Goal: Task Accomplishment & Management: Manage account settings

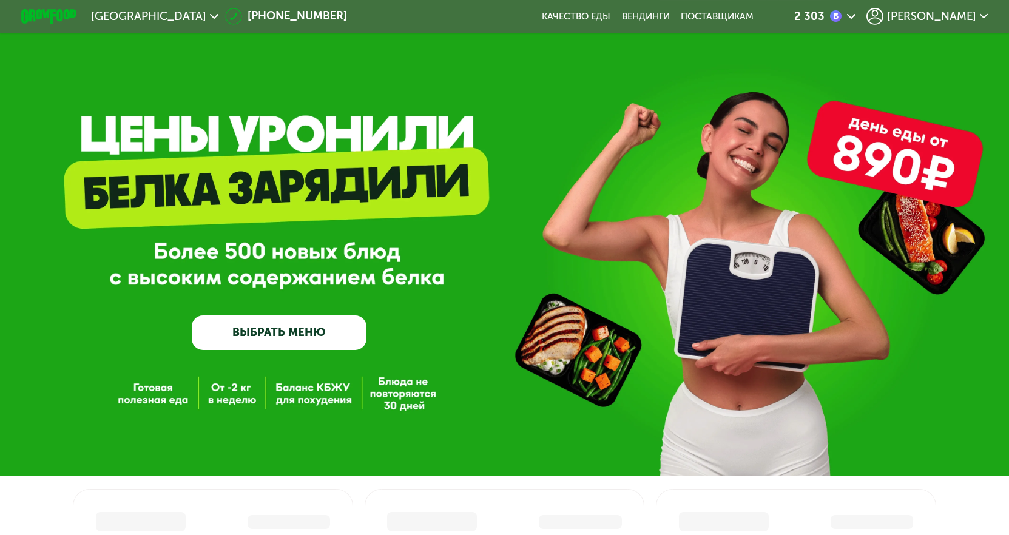
click at [942, 19] on span "[PERSON_NAME]" at bounding box center [931, 16] width 89 height 11
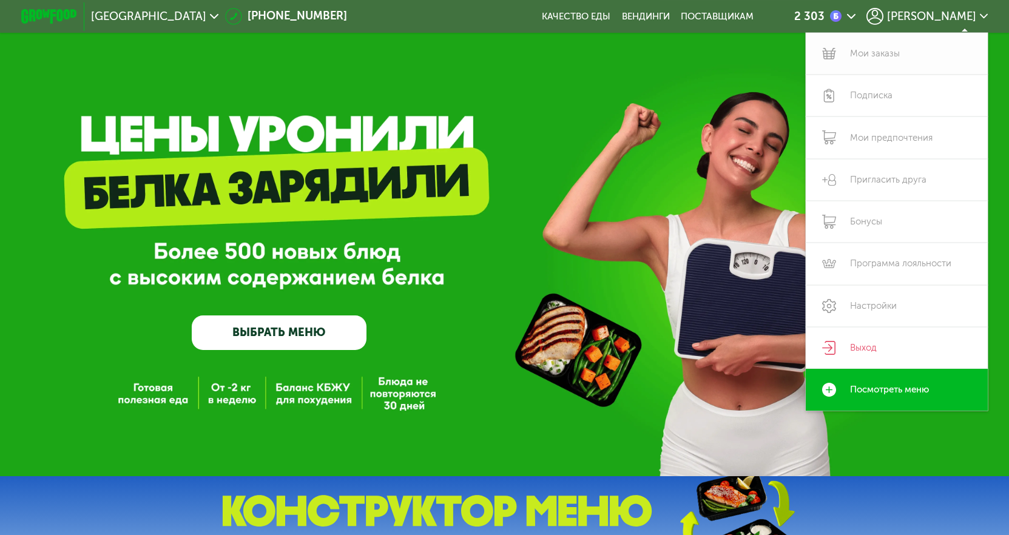
click at [859, 56] on link "Мои заказы" at bounding box center [897, 54] width 182 height 42
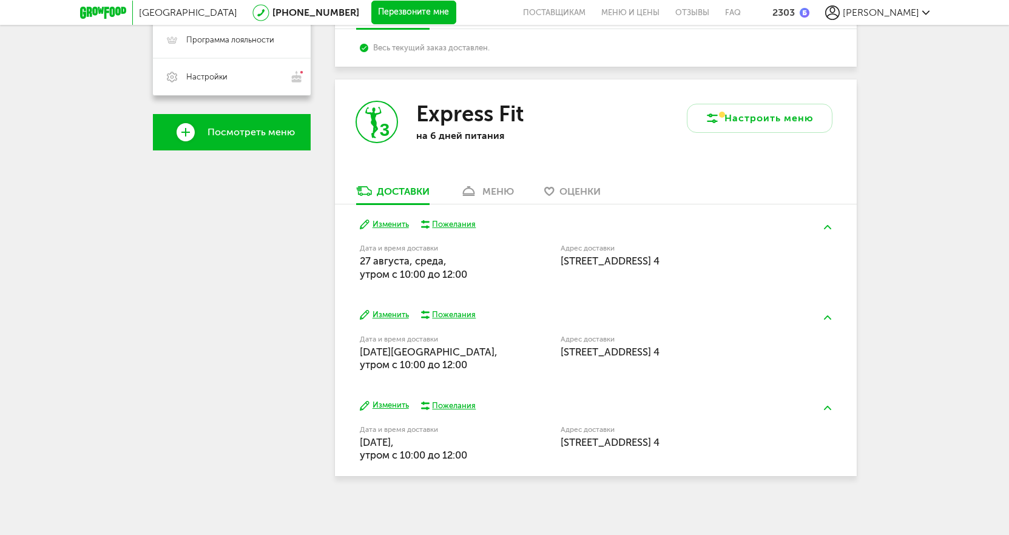
click at [406, 221] on button "Изменить" at bounding box center [384, 225] width 49 height 12
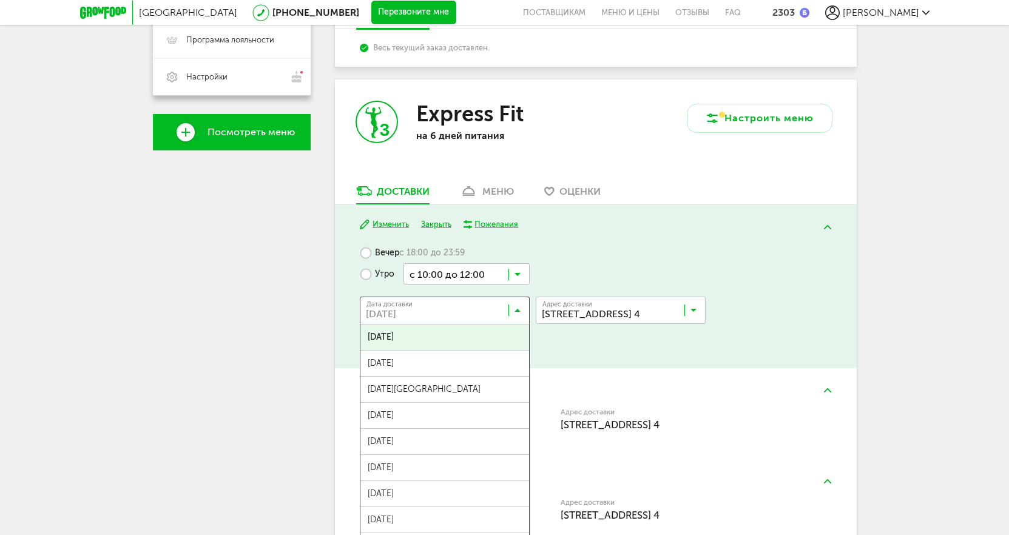
click at [517, 312] on icon at bounding box center [518, 313] width 6 height 12
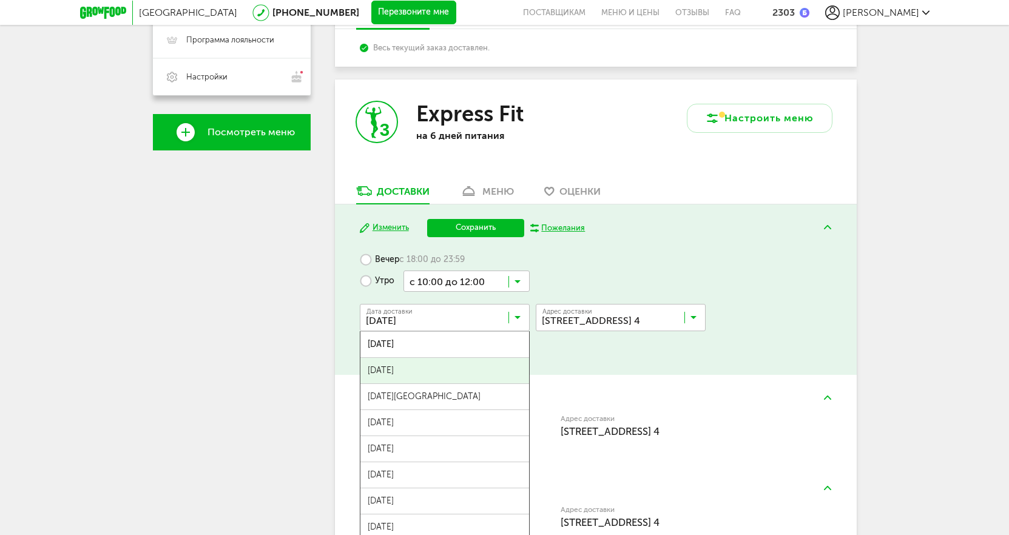
click at [452, 365] on span "28 августа, четверг" at bounding box center [445, 370] width 169 height 25
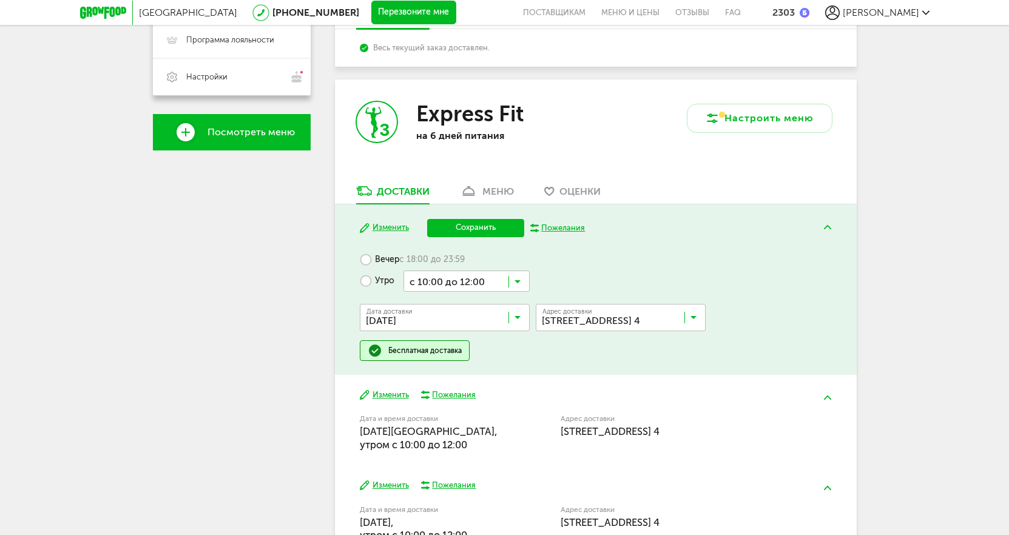
click at [461, 227] on button "Сохранить" at bounding box center [475, 228] width 97 height 18
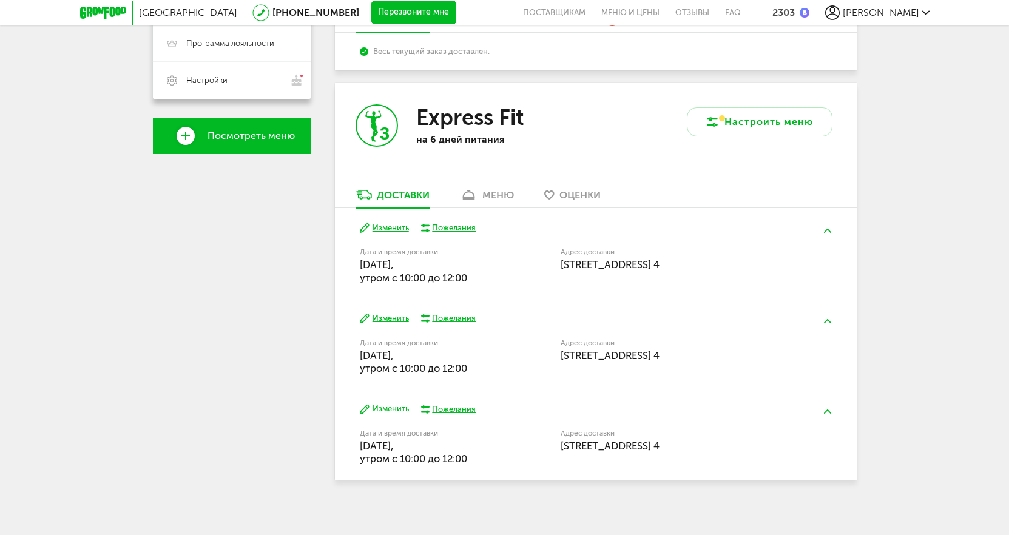
scroll to position [367, 0]
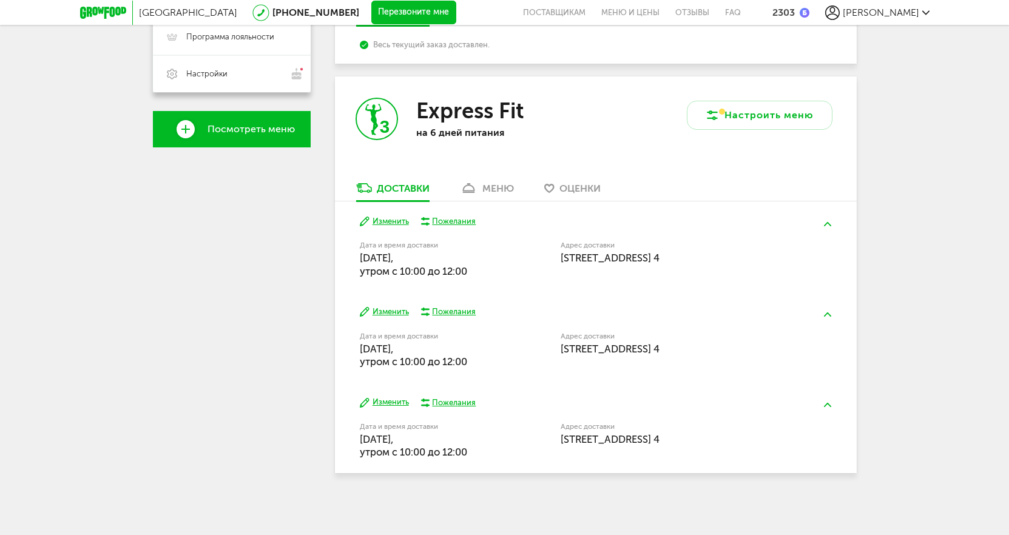
click at [387, 218] on button "Изменить" at bounding box center [384, 222] width 49 height 12
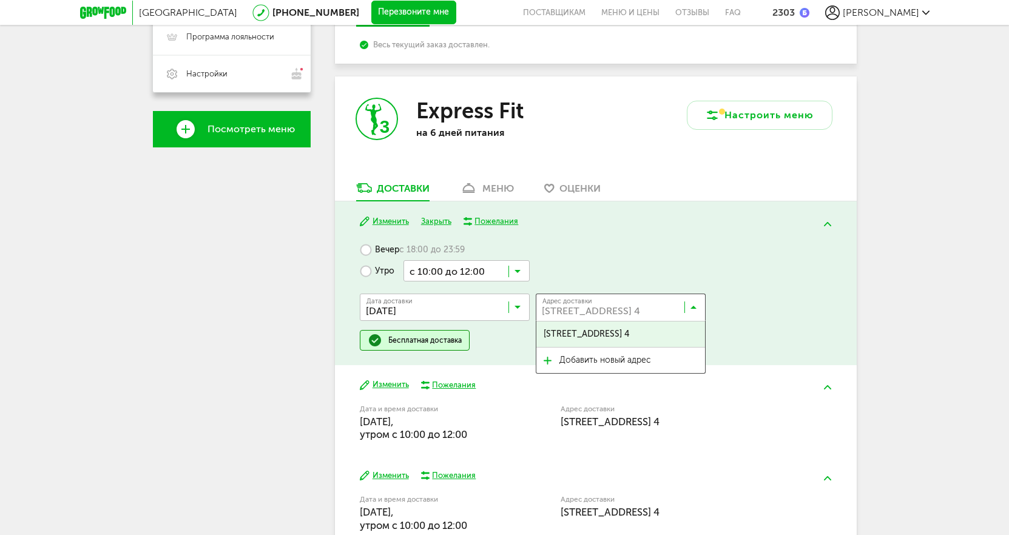
click at [611, 310] on input "Search for option" at bounding box center [624, 310] width 170 height 21
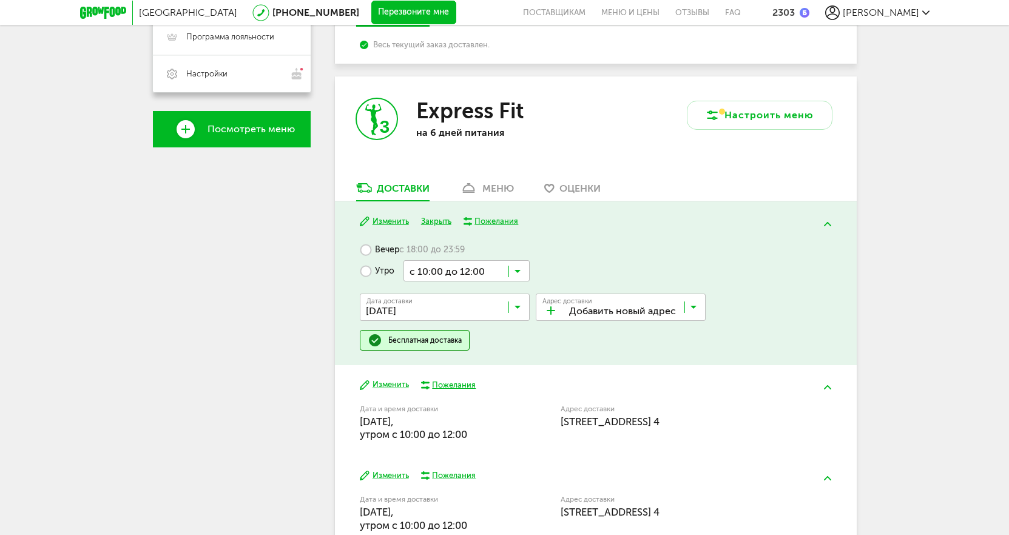
click at [598, 355] on span "Добавить новый адрес" at bounding box center [606, 360] width 92 height 25
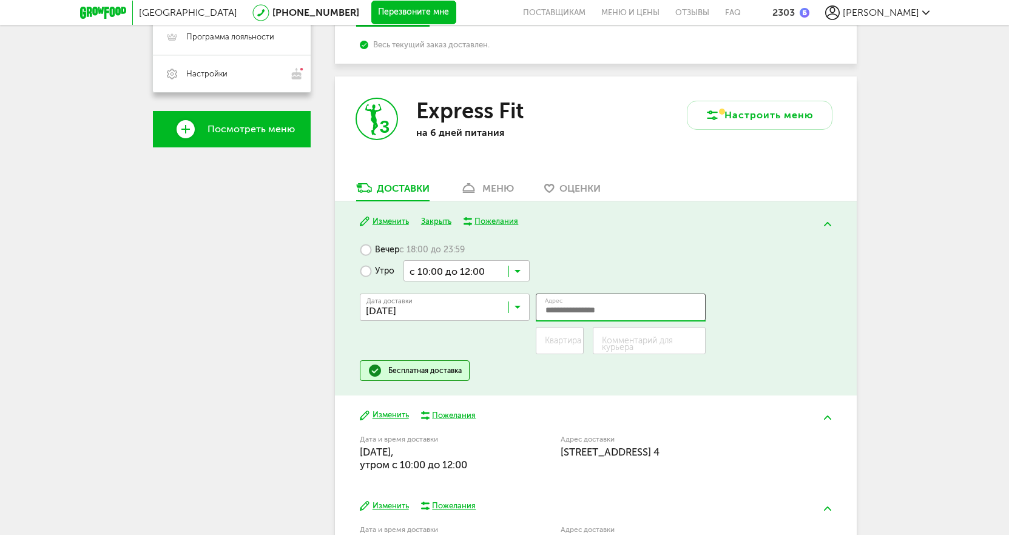
click at [574, 306] on input "Адрес" at bounding box center [621, 307] width 170 height 27
type input "*"
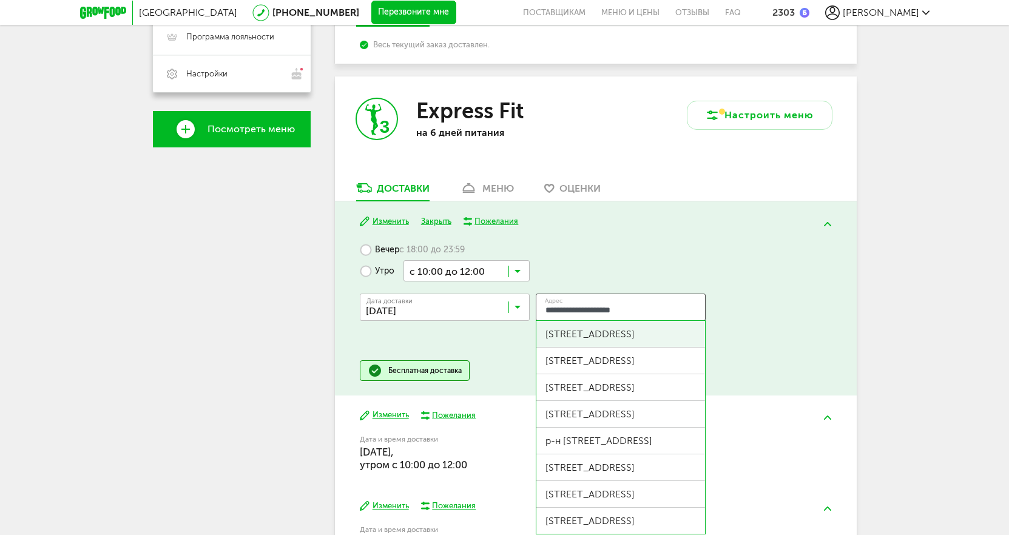
click at [629, 312] on input "**********" at bounding box center [621, 307] width 170 height 27
click at [662, 310] on input "**********" at bounding box center [621, 307] width 170 height 27
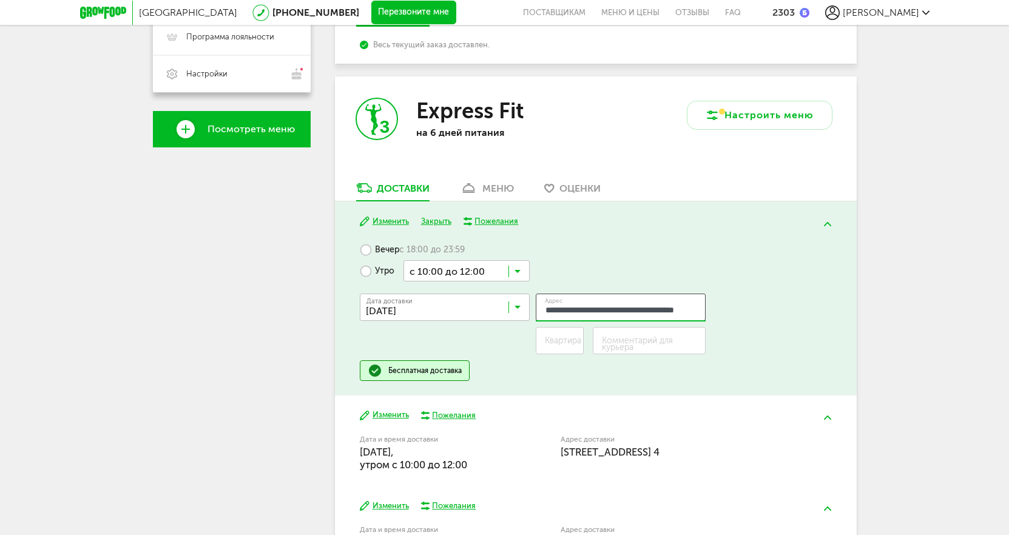
scroll to position [0, 29]
click at [679, 311] on input "**********" at bounding box center [621, 307] width 170 height 27
type input "**********"
click at [785, 337] on div "**********" at bounding box center [596, 321] width 472 height 79
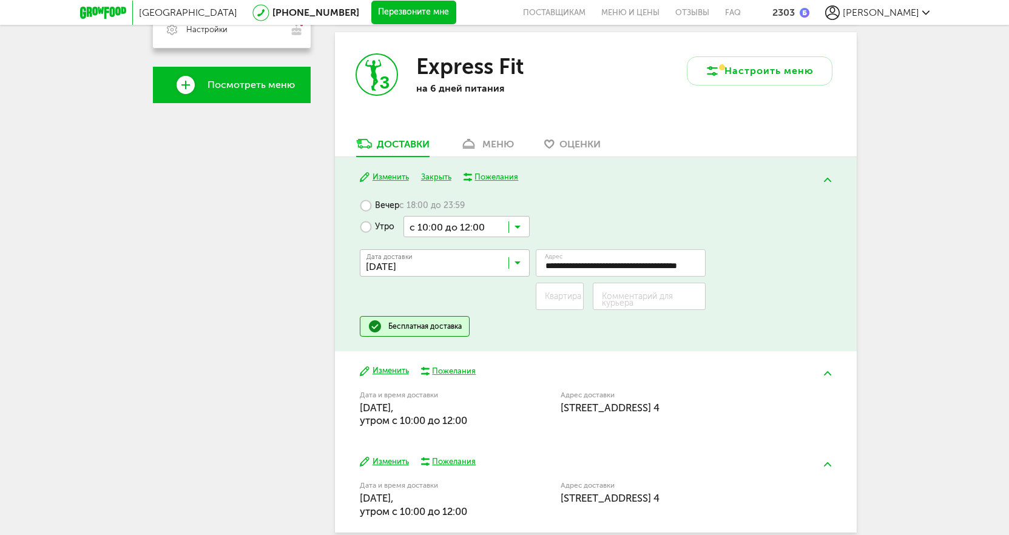
scroll to position [470, 0]
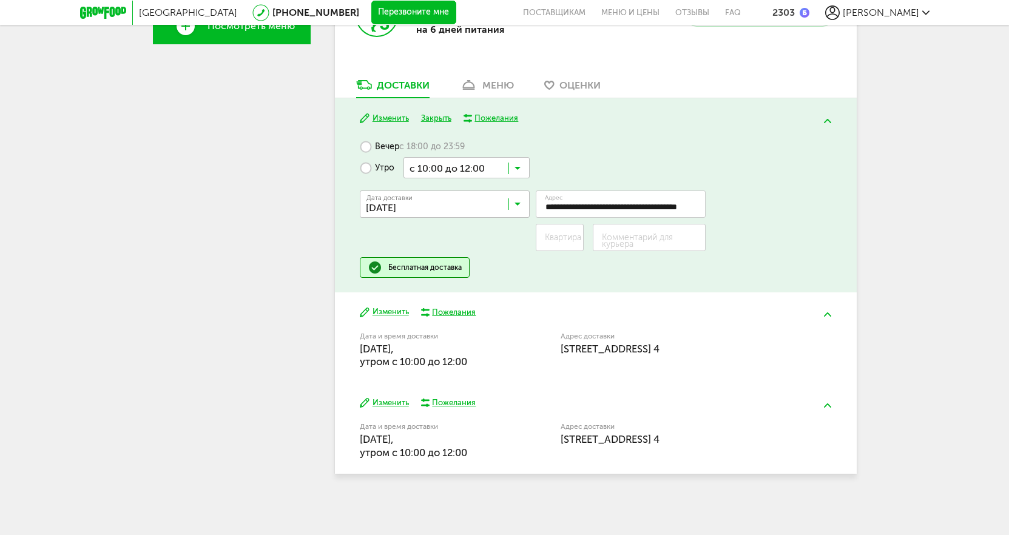
click at [561, 240] on label "Квартира" at bounding box center [563, 237] width 36 height 7
click at [561, 240] on input "Квартира" at bounding box center [560, 237] width 49 height 27
type input "***"
click at [610, 209] on input "**********" at bounding box center [621, 204] width 170 height 27
click at [693, 206] on input "**********" at bounding box center [621, 204] width 170 height 27
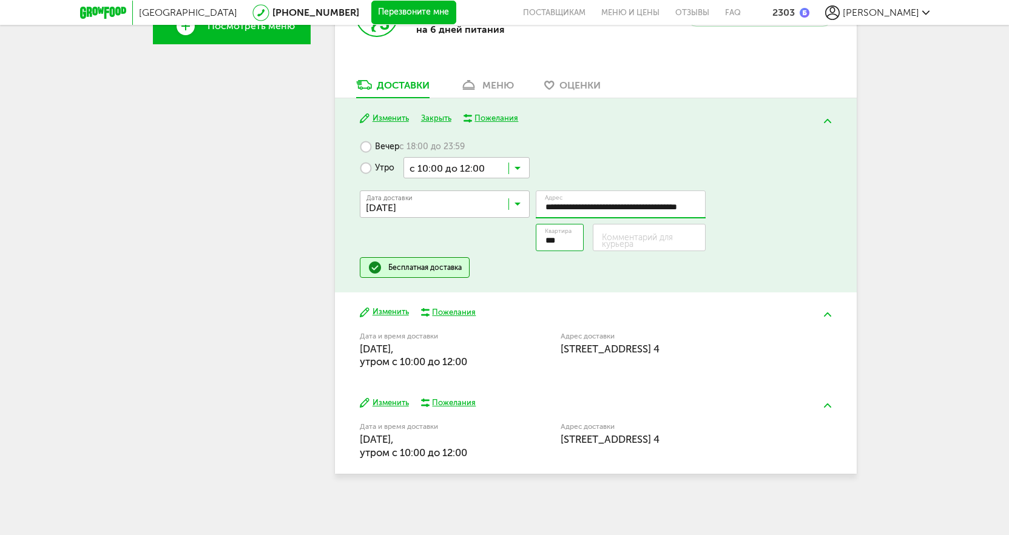
click at [665, 232] on input "Комментарий для курьера" at bounding box center [649, 237] width 113 height 27
click at [616, 243] on label "Комментарий для курьера" at bounding box center [654, 240] width 104 height 13
click at [609, 210] on input "**********" at bounding box center [621, 204] width 170 height 27
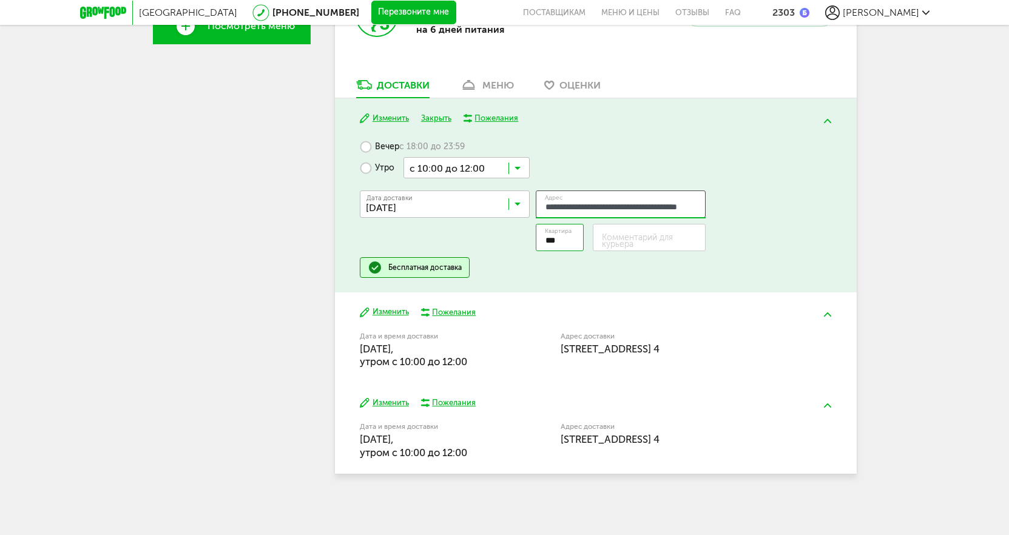
click at [694, 206] on input "**********" at bounding box center [621, 204] width 170 height 27
click at [635, 232] on input "Комментарий для курьера" at bounding box center [649, 237] width 113 height 27
click at [648, 244] on label "Комментарий для курьера" at bounding box center [654, 240] width 104 height 13
click at [646, 240] on label "Комментарий для курьера" at bounding box center [654, 240] width 104 height 13
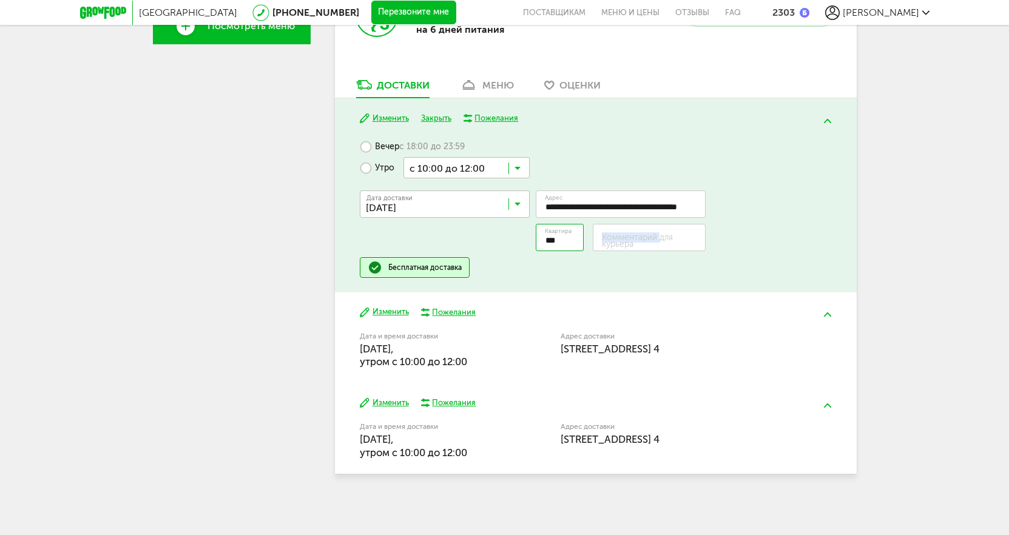
click at [646, 240] on label "Комментарий для курьера" at bounding box center [654, 240] width 104 height 13
click at [642, 235] on label "Комментарий для курьера" at bounding box center [654, 240] width 104 height 13
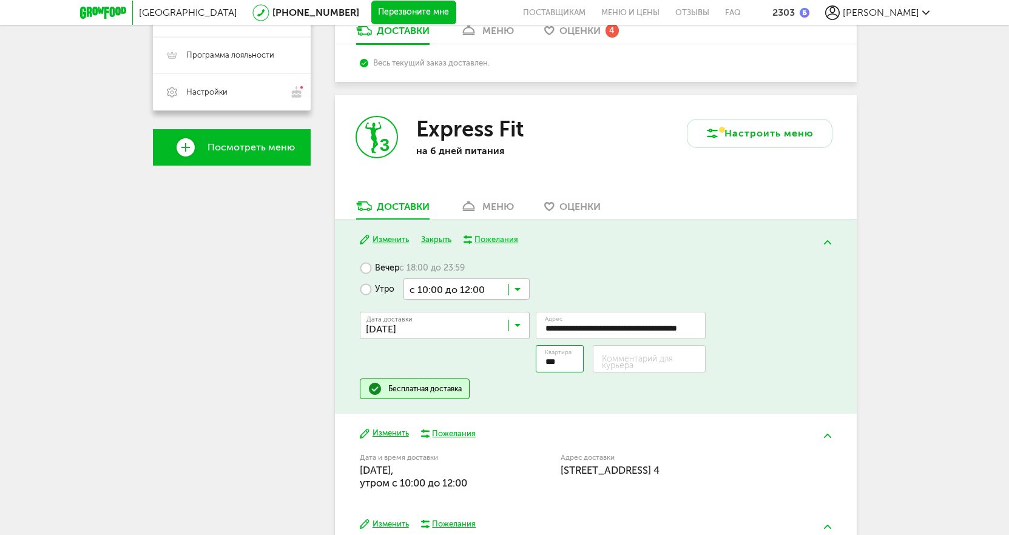
click at [306, 297] on div "Максим Норман +7 (916) 852-01-81 Мои заказы Подписка Мои предпочтения Пригласит…" at bounding box center [232, 201] width 158 height 814
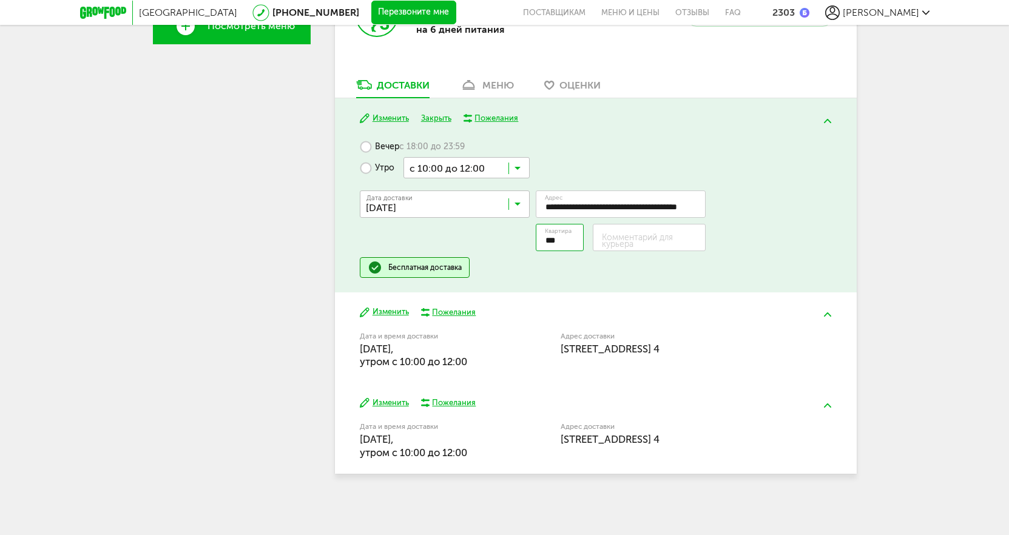
click at [591, 347] on span "Москва, ул Арбат, 57, кв. 4" at bounding box center [610, 349] width 99 height 12
click at [694, 353] on div "Адрес доставки Москва, ул Арбат, 57, кв. 4" at bounding box center [674, 344] width 226 height 22
click at [660, 348] on span "Москва, ул Арбат, 57, кв. 4" at bounding box center [610, 349] width 99 height 12
click at [595, 334] on label "Адрес доставки" at bounding box center [674, 336] width 226 height 7
click at [389, 309] on button "Изменить" at bounding box center [384, 312] width 49 height 12
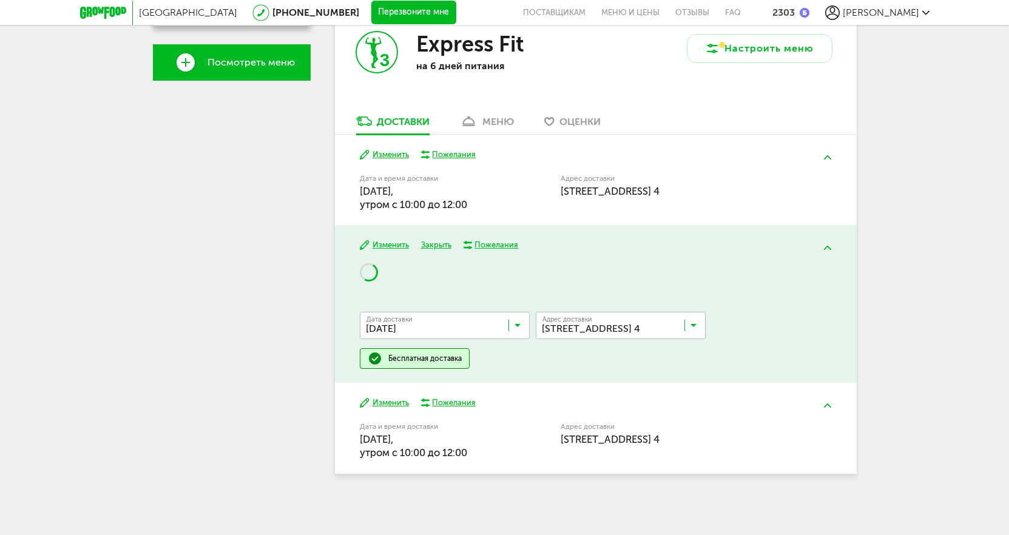
scroll to position [440, 0]
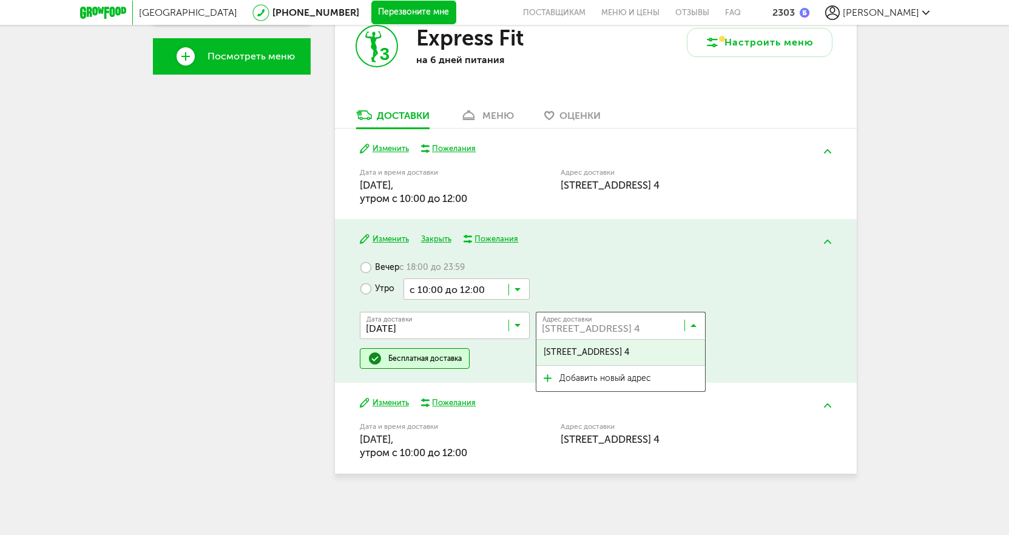
click at [645, 333] on input "Search for option" at bounding box center [624, 328] width 170 height 21
click at [606, 291] on div "Вечер с 18:00 до 23:59 Утро с 10:00 до 12:00 Загрузка... Дата доставки 30 авгус…" at bounding box center [596, 313] width 472 height 112
click at [226, 249] on div "Максим Норман +7 (916) 852-01-81 Мои заказы Подписка Мои предпочтения Пригласит…" at bounding box center [232, 95] width 158 height 784
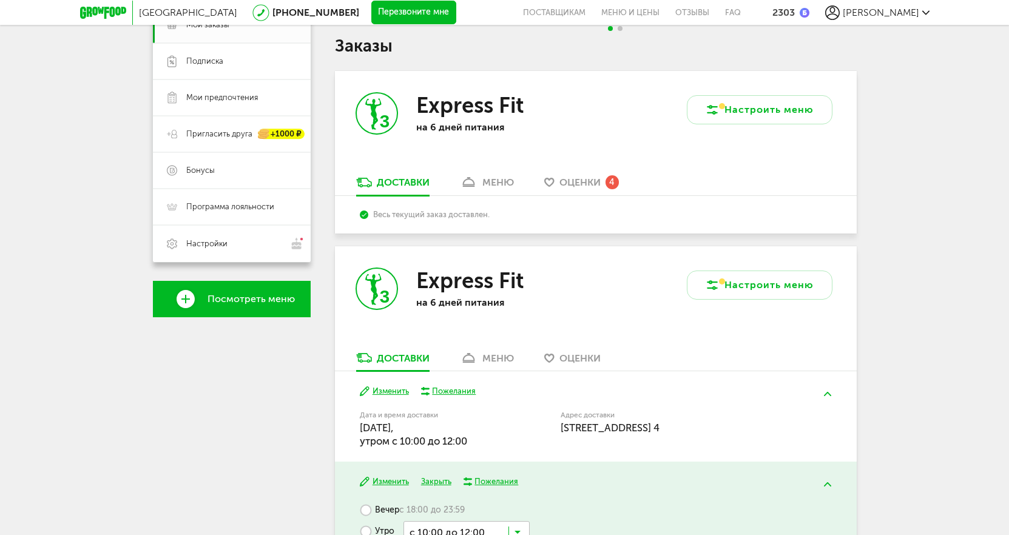
click at [570, 412] on label "Адрес доставки" at bounding box center [674, 415] width 226 height 7
click at [595, 428] on span "Москва, ул Арбат, 57, кв. 4" at bounding box center [610, 428] width 99 height 12
click at [648, 421] on div "Адрес доставки Москва, ул Арбат, 57, кв. 4" at bounding box center [674, 423] width 226 height 22
click at [617, 411] on div "Адрес доставки Москва, ул Арбат, 57, кв. 4" at bounding box center [674, 428] width 226 height 39
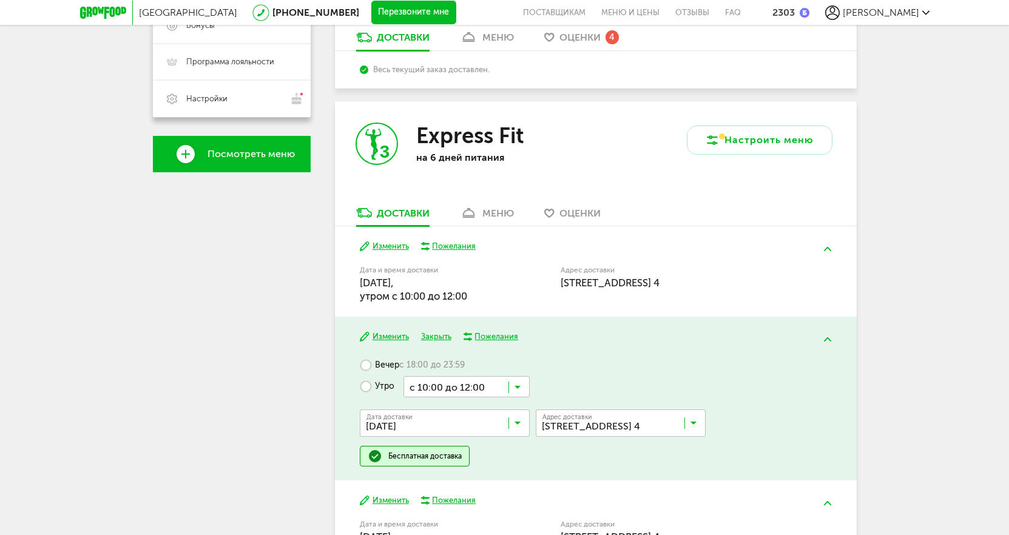
scroll to position [440, 0]
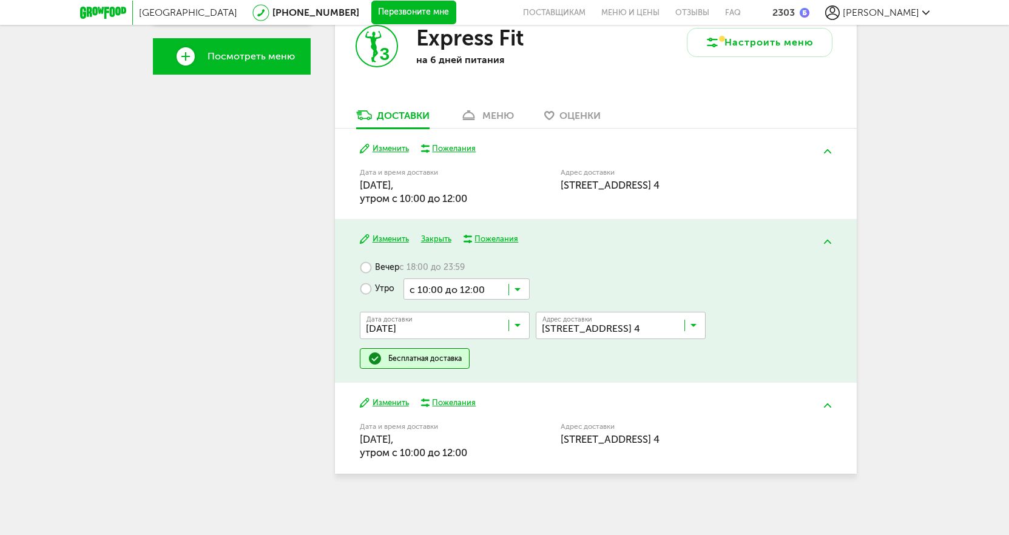
click at [384, 147] on button "Изменить" at bounding box center [384, 149] width 49 height 12
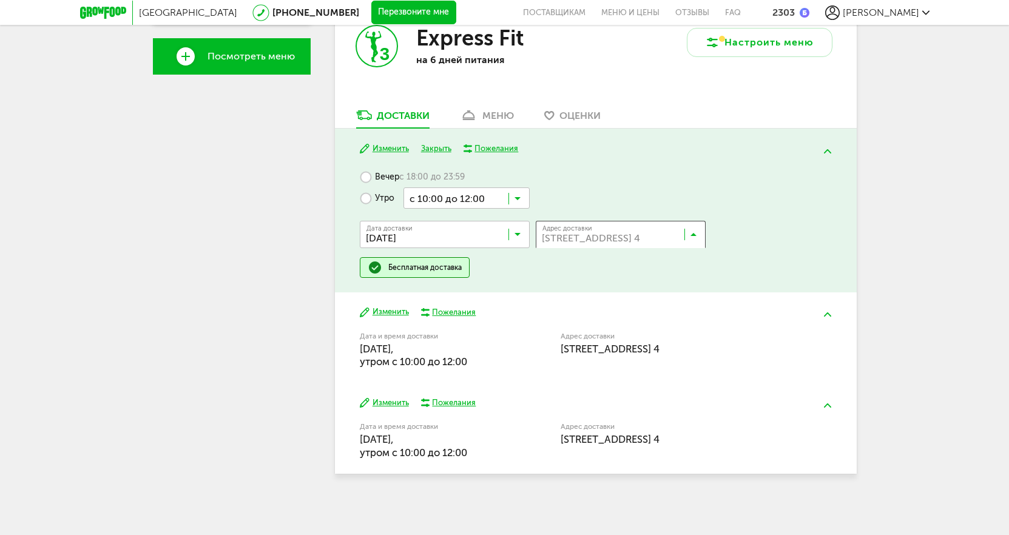
click at [628, 246] on input "Search for option" at bounding box center [624, 237] width 170 height 21
click at [622, 285] on span "Добавить новый адрес" at bounding box center [606, 287] width 92 height 25
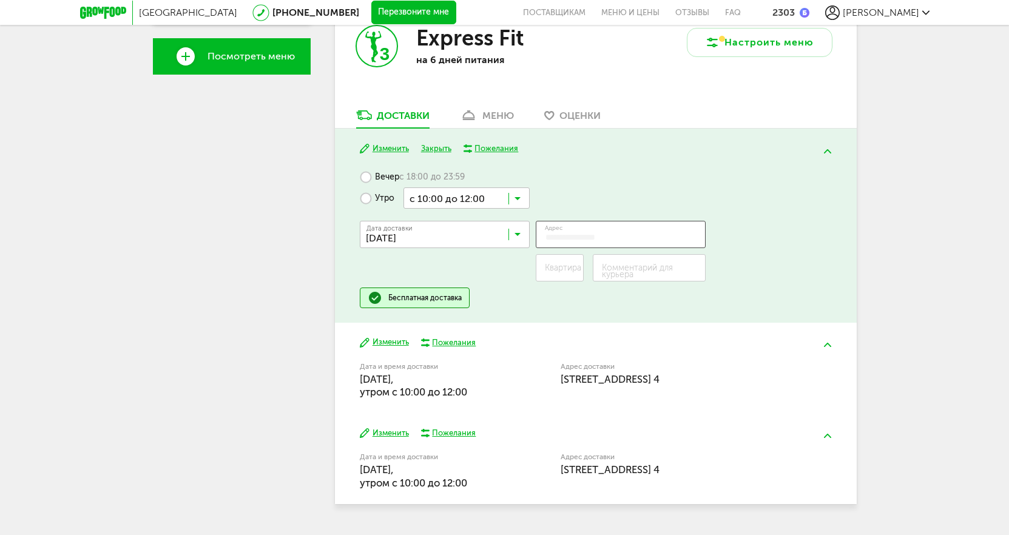
click at [586, 236] on input "Адрес" at bounding box center [621, 234] width 170 height 27
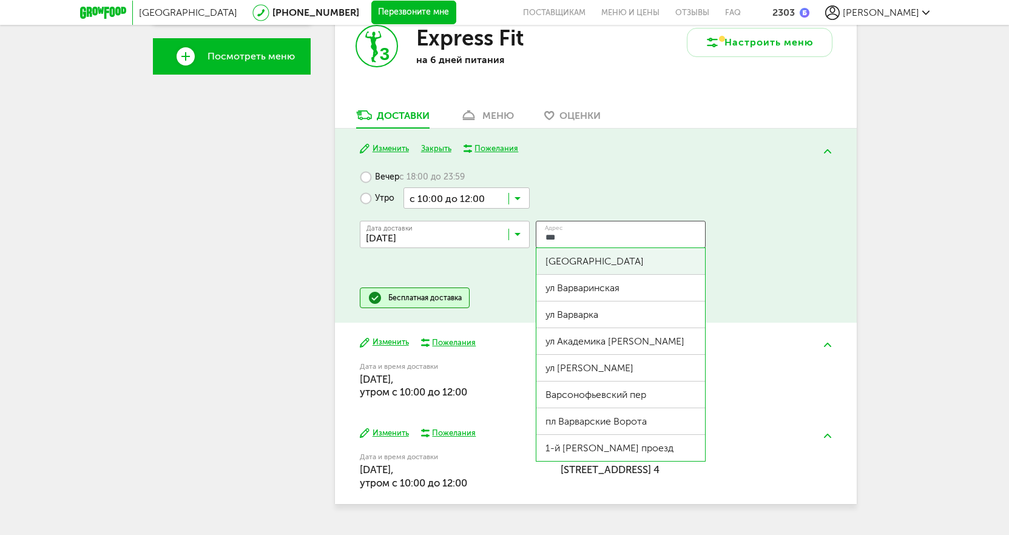
click at [565, 260] on div "Варшавское шоссе" at bounding box center [621, 262] width 151 height 12
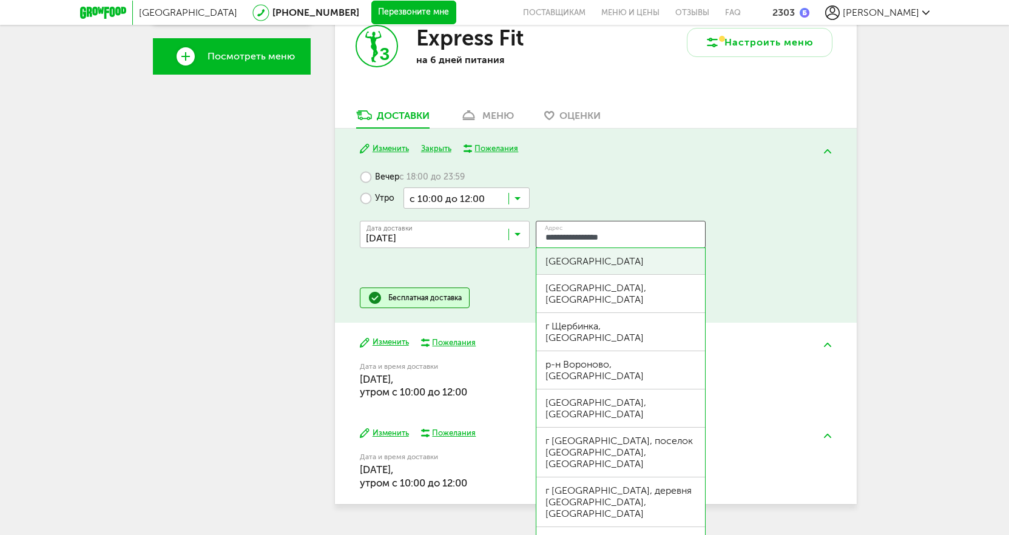
click at [628, 260] on div "Варшавское шоссе" at bounding box center [621, 262] width 151 height 12
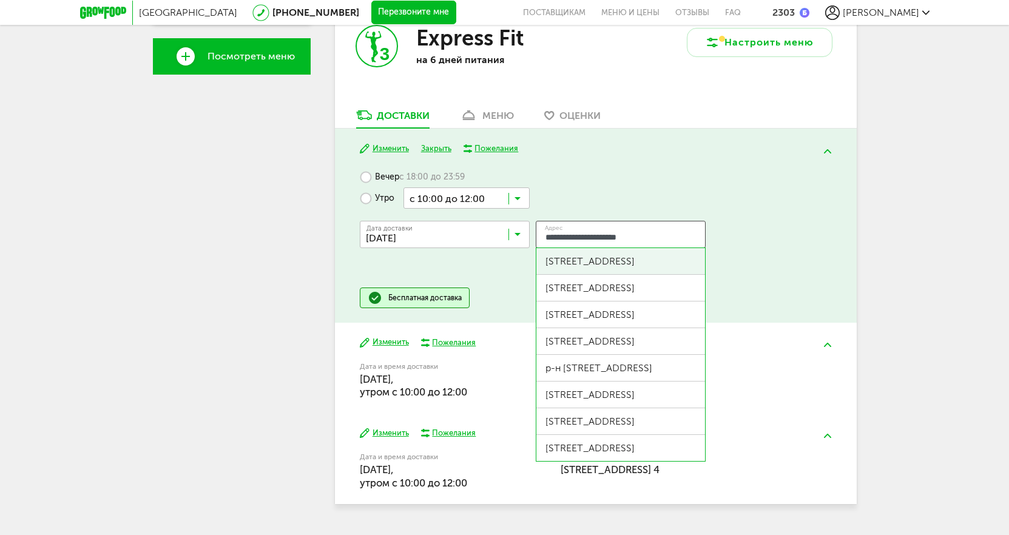
type input "**********"
click at [634, 255] on div "Варшавское шоссе, д 168" at bounding box center [621, 261] width 169 height 27
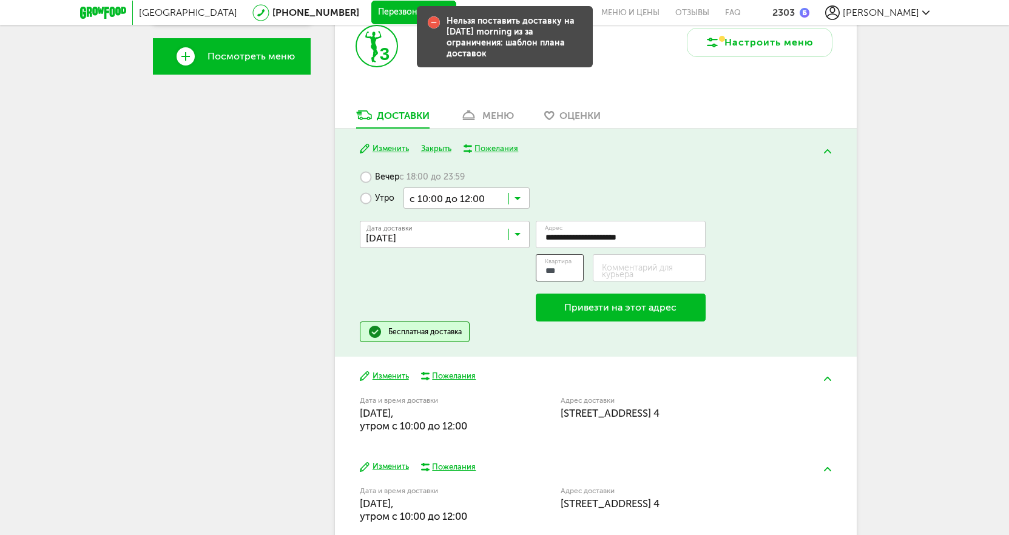
type input "***"
click at [633, 271] on label "Комментарий для курьера" at bounding box center [654, 271] width 104 height 13
click at [633, 271] on input "Комментарий для курьера" at bounding box center [649, 267] width 113 height 27
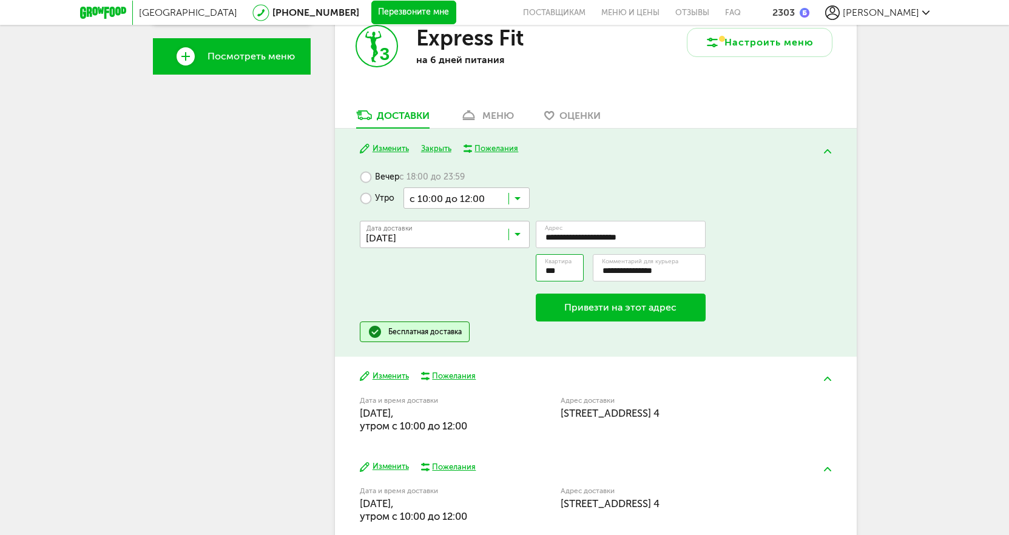
click at [621, 308] on button "Привезти на этот адрес" at bounding box center [621, 308] width 170 height 28
click at [673, 273] on input "**********" at bounding box center [649, 267] width 113 height 27
type input "*"
click at [642, 310] on button "Привезти на этот адрес" at bounding box center [621, 308] width 170 height 28
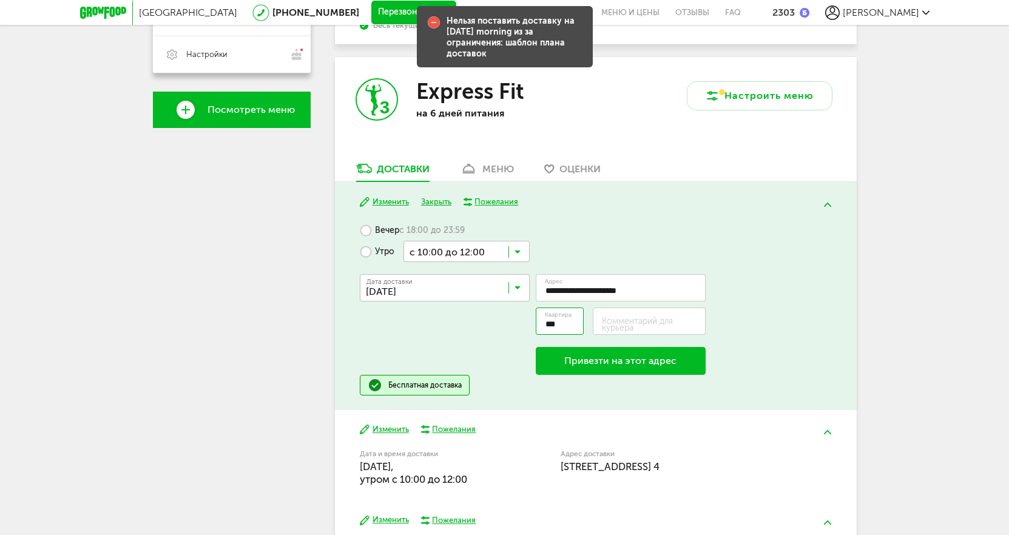
scroll to position [379, 0]
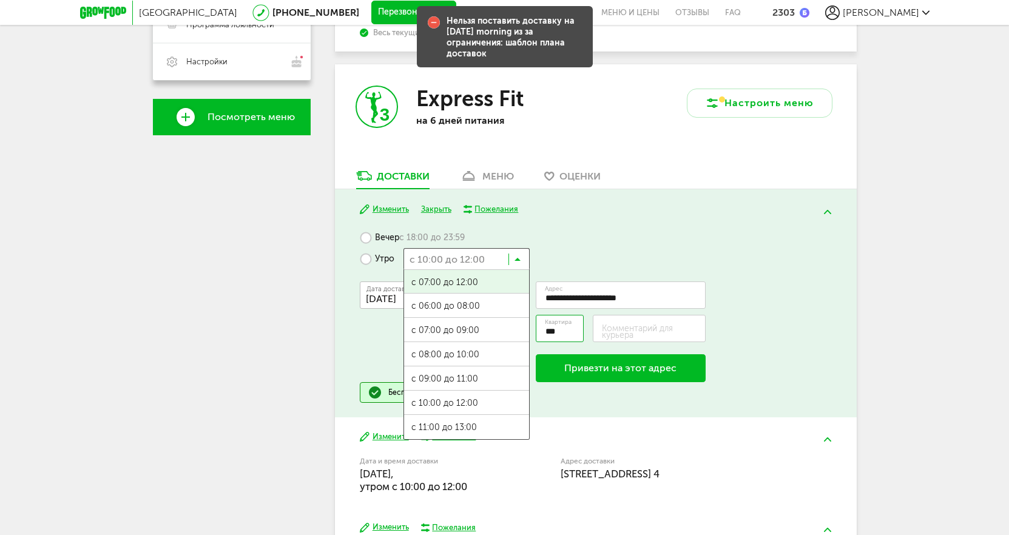
click at [475, 262] on input "Search for option" at bounding box center [467, 258] width 126 height 21
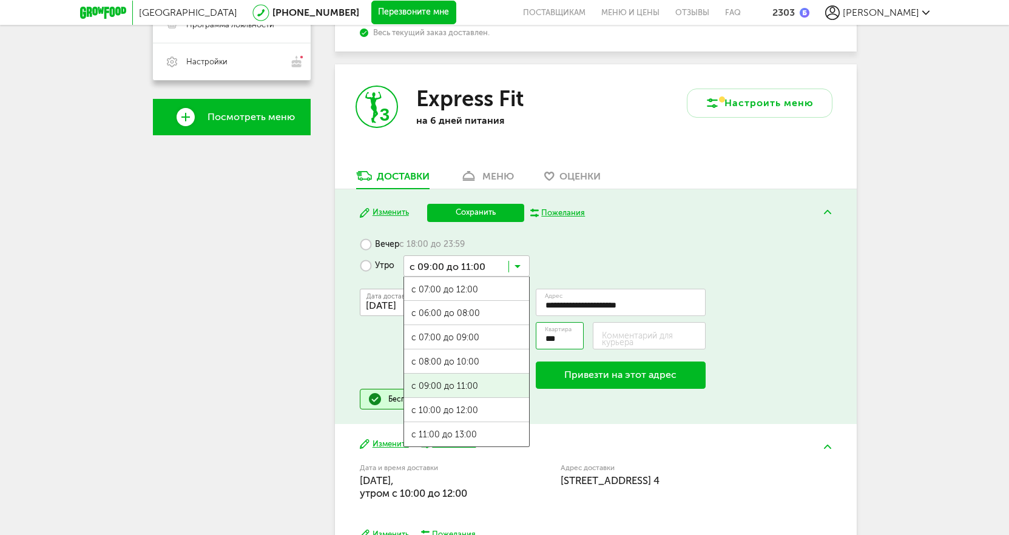
click at [460, 382] on span "с 09:00 до 11:00" at bounding box center [466, 386] width 125 height 25
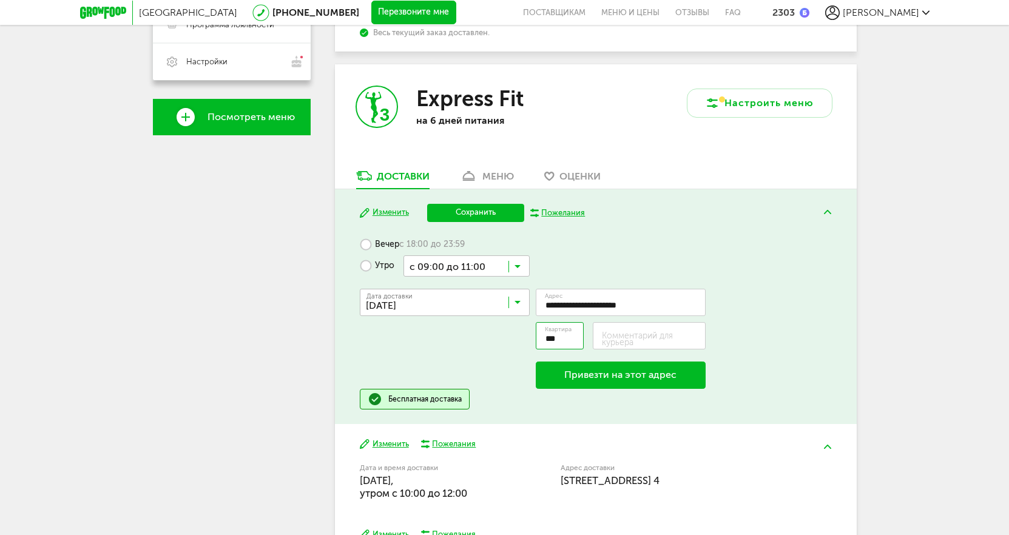
click at [585, 384] on button "Привезти на этот адрес" at bounding box center [621, 376] width 170 height 28
click at [422, 308] on input "Search for option" at bounding box center [448, 305] width 170 height 21
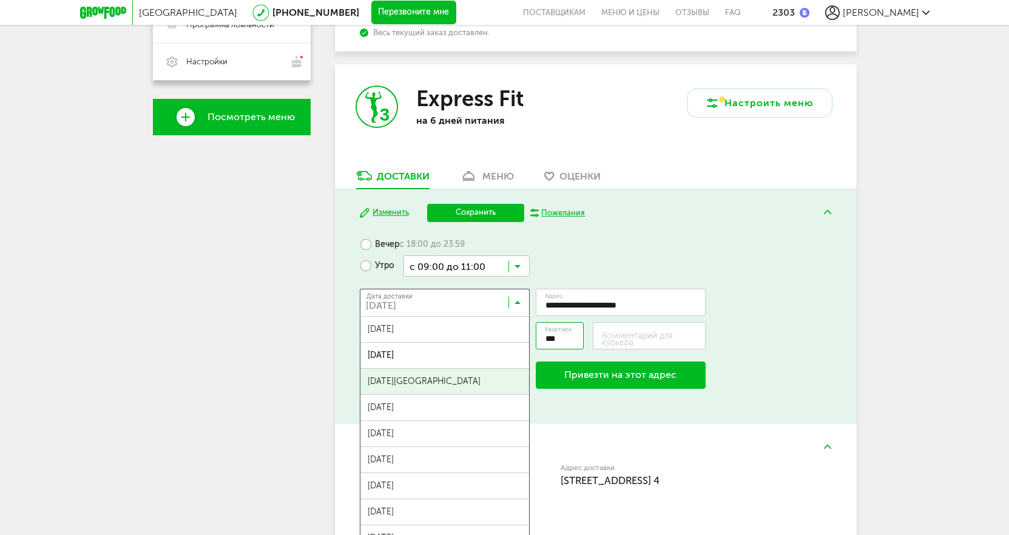
click at [439, 380] on span "29 августа, пятница" at bounding box center [445, 381] width 169 height 25
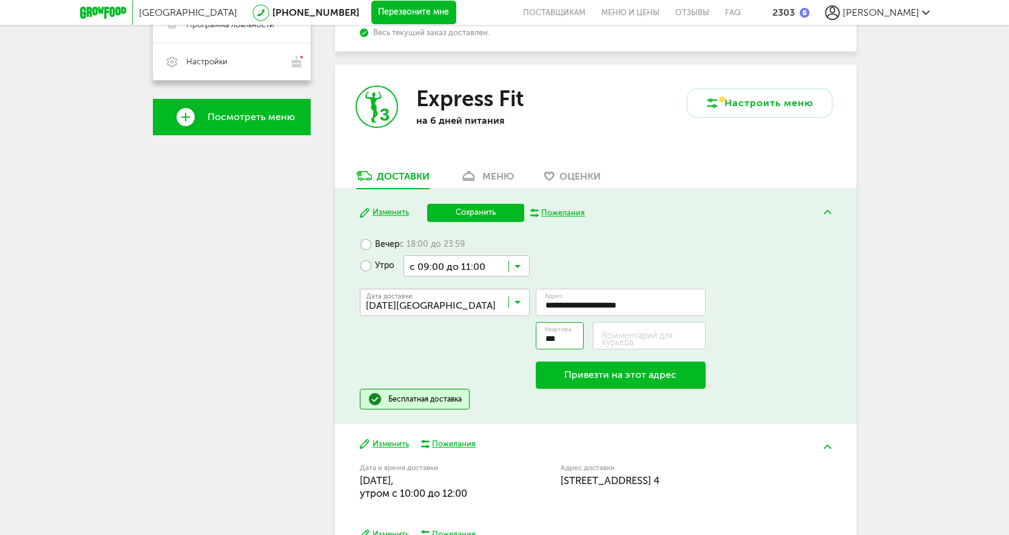
click at [582, 377] on button "Привезти на этот адрес" at bounding box center [621, 376] width 170 height 28
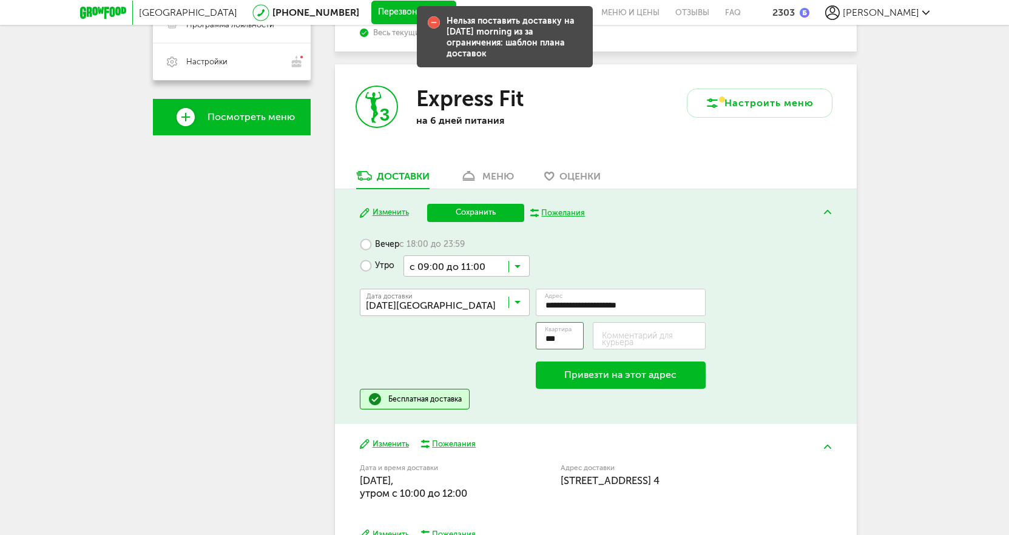
click at [431, 303] on input "Search for option" at bounding box center [448, 305] width 170 height 21
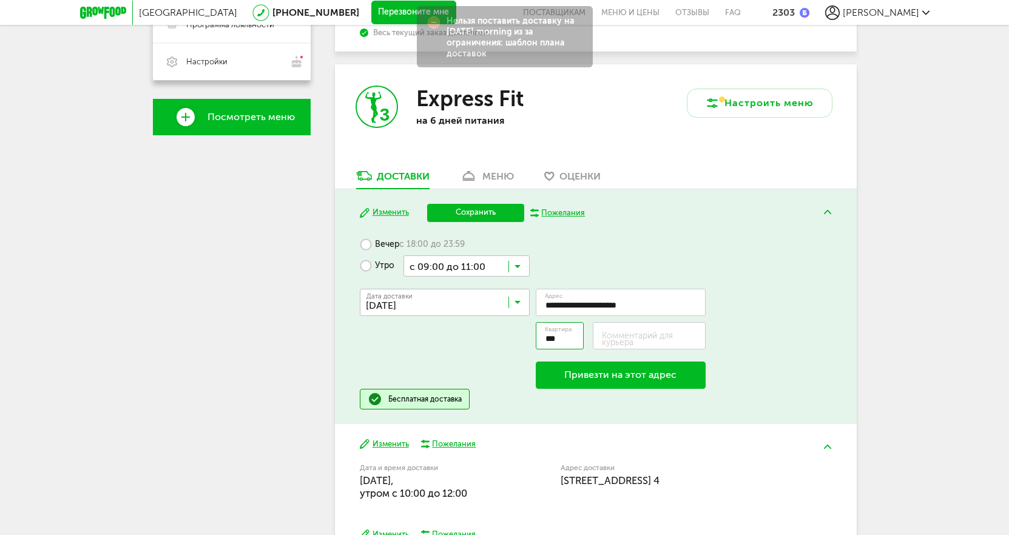
click at [430, 401] on span "30 августа, суббота" at bounding box center [445, 407] width 169 height 25
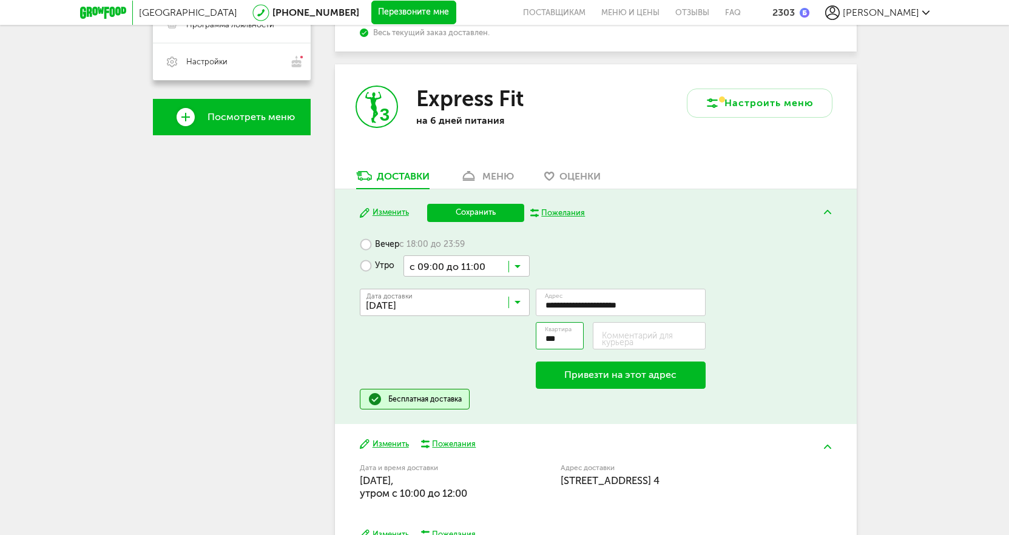
click at [566, 373] on button "Привезти на этот адрес" at bounding box center [621, 376] width 170 height 28
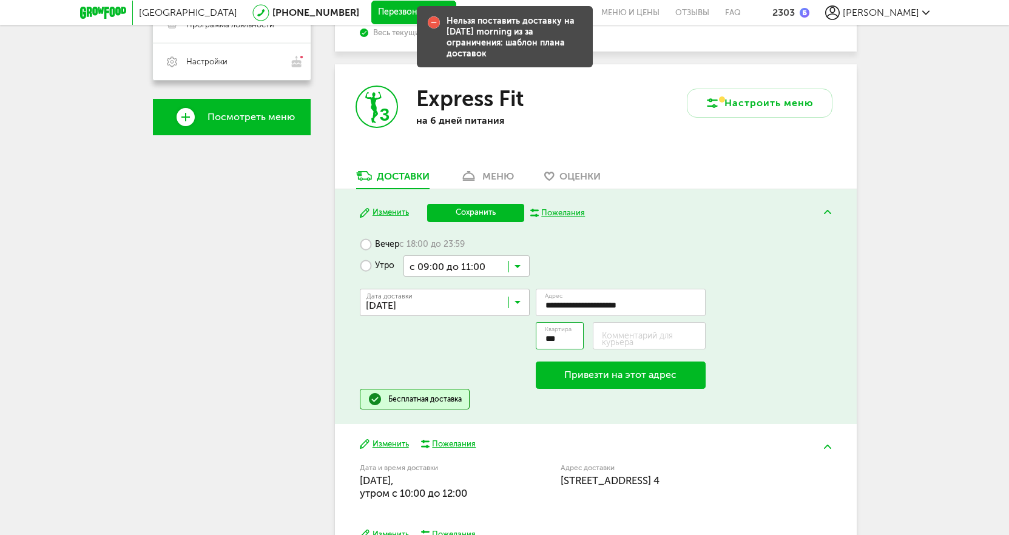
click at [565, 384] on button "Привезти на этот адрес" at bounding box center [621, 376] width 170 height 28
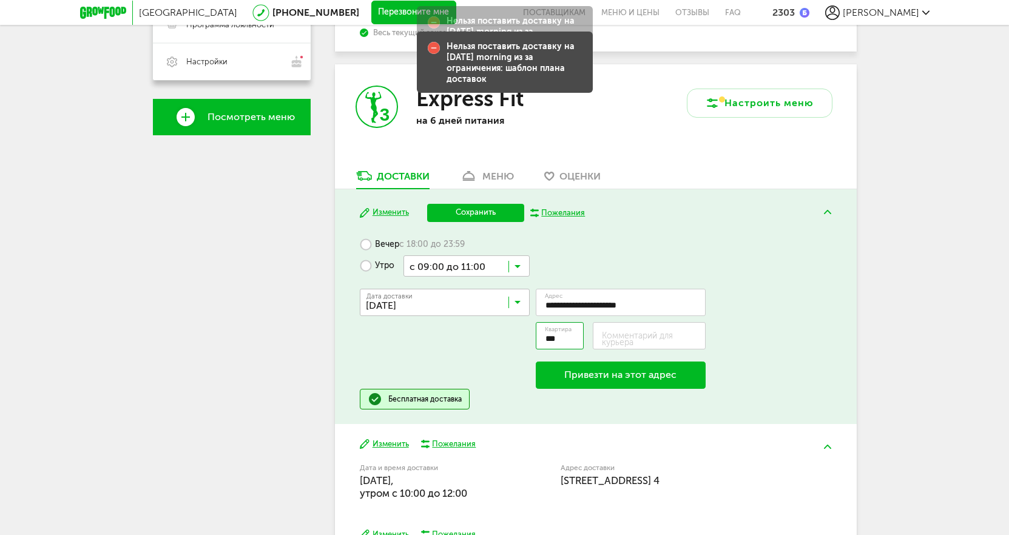
click at [491, 211] on button "Сохранить" at bounding box center [475, 213] width 97 height 18
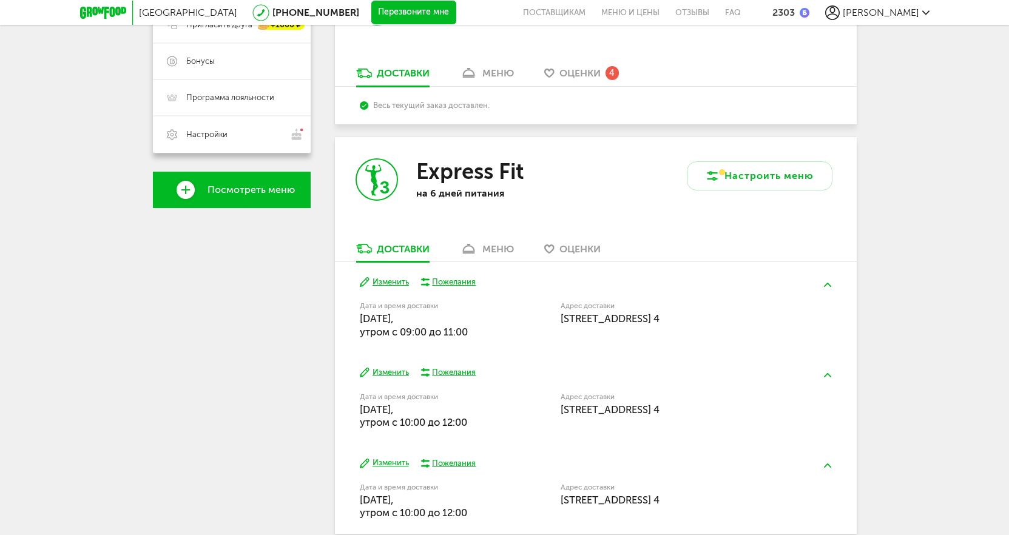
scroll to position [367, 0]
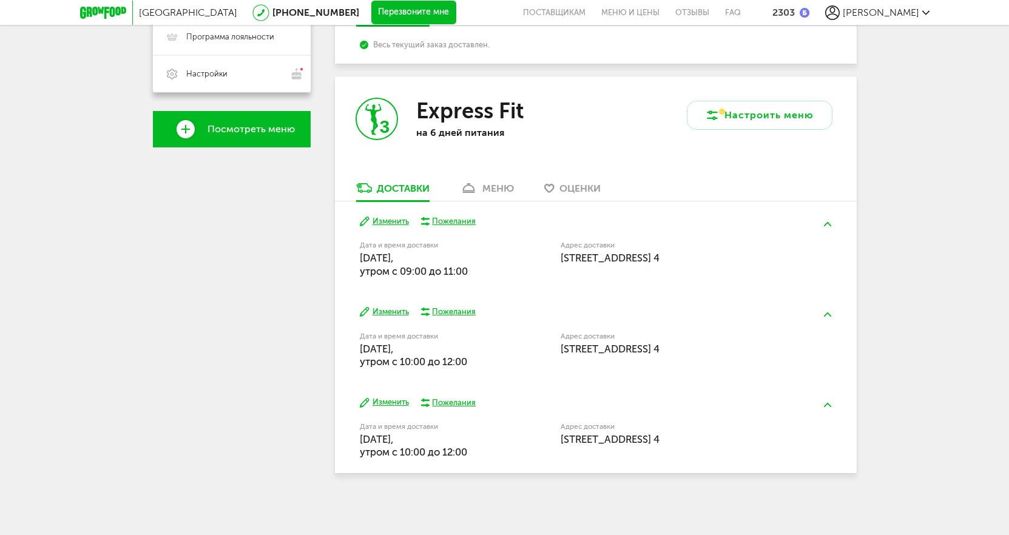
click at [586, 244] on label "Адрес доставки" at bounding box center [674, 245] width 226 height 7
click at [374, 217] on button "Изменить" at bounding box center [384, 222] width 49 height 12
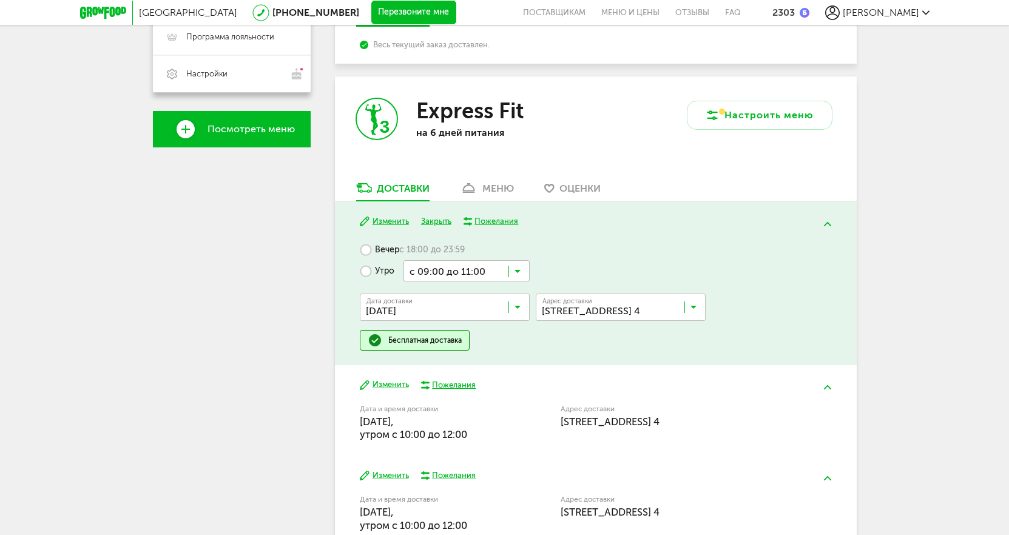
click at [581, 313] on input "Search for option" at bounding box center [624, 310] width 170 height 21
click at [596, 363] on span "Добавить новый адрес" at bounding box center [606, 360] width 92 height 25
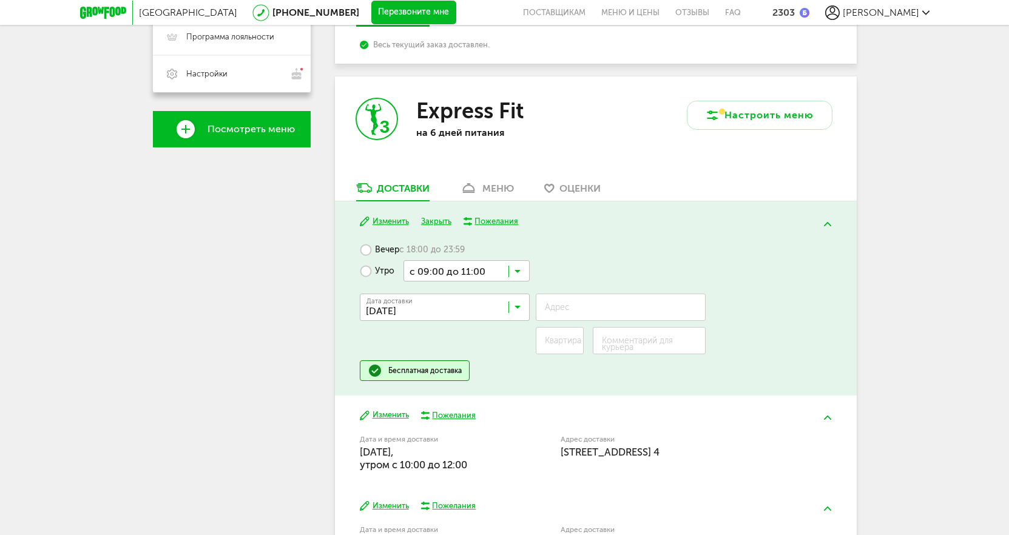
click at [568, 308] on label "Адрес" at bounding box center [557, 307] width 25 height 7
click at [568, 308] on input "Адрес" at bounding box center [621, 307] width 170 height 27
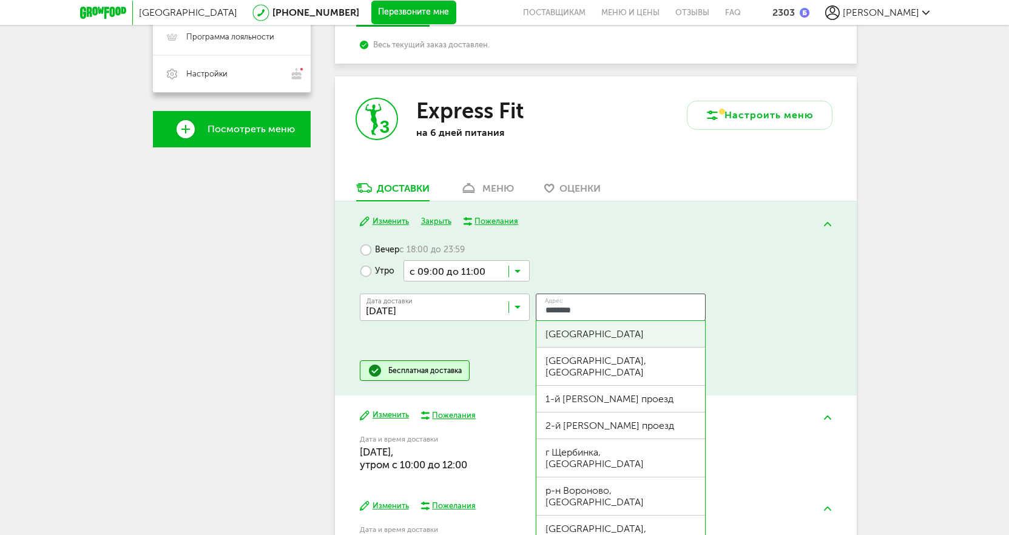
click at [555, 340] on div "Варшавское шоссе" at bounding box center [621, 334] width 151 height 12
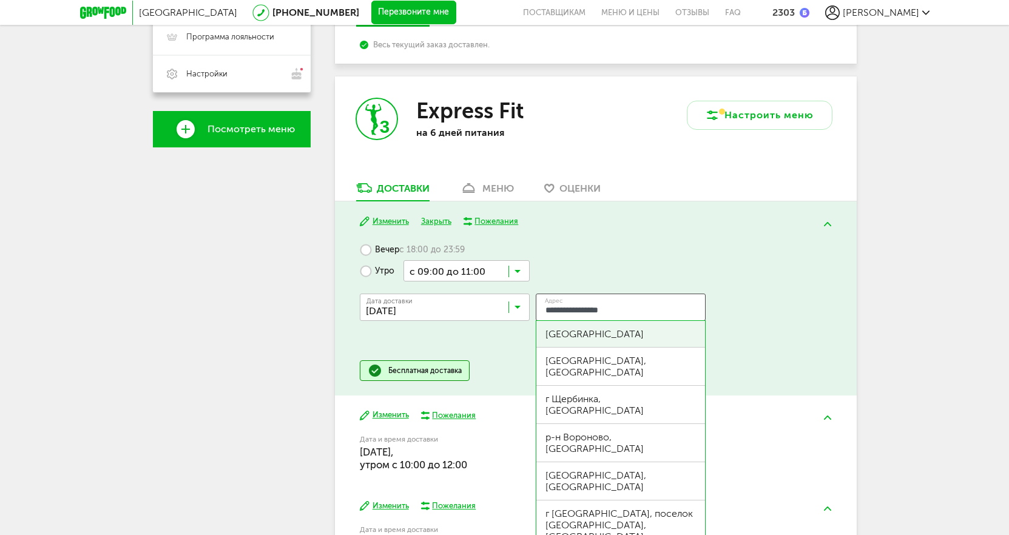
click at [631, 331] on div "Варшавское шоссе" at bounding box center [621, 334] width 151 height 12
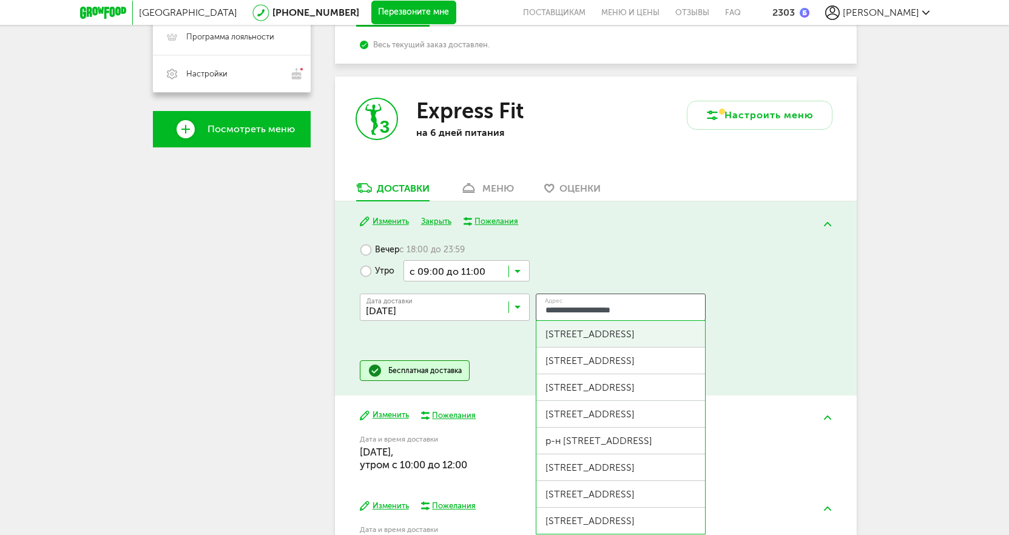
click at [655, 336] on div "Варшавское шоссе, д 168" at bounding box center [621, 334] width 151 height 12
type input "**********"
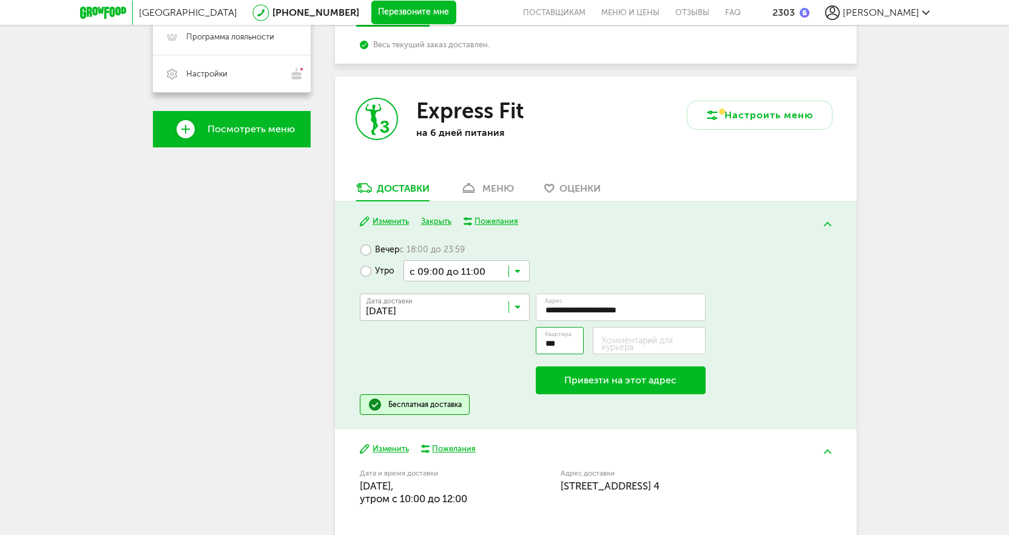
click at [825, 374] on div "**********" at bounding box center [596, 338] width 472 height 113
click at [607, 386] on button "Привезти на этот адрес" at bounding box center [621, 381] width 170 height 28
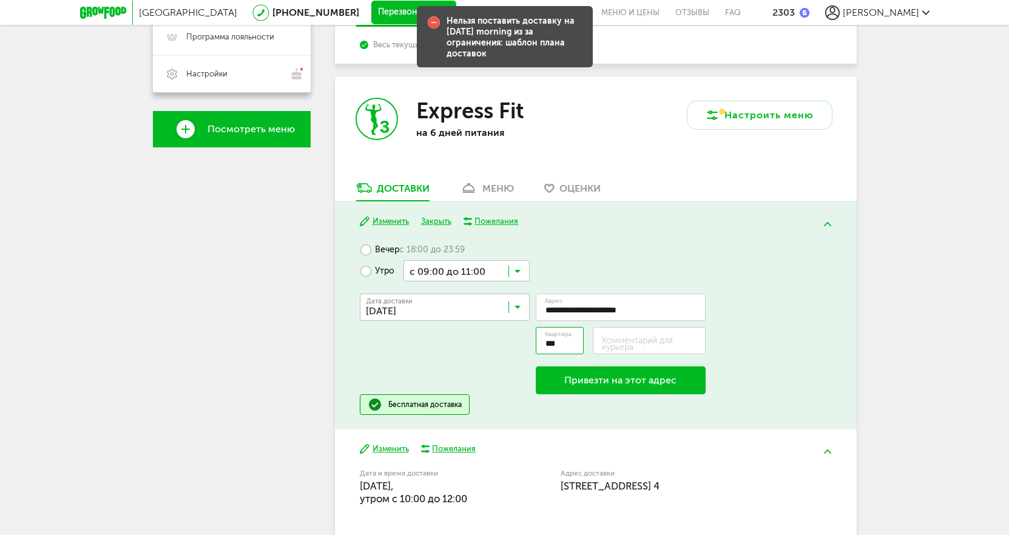
click at [607, 386] on button "Привезти на этот адрес" at bounding box center [621, 381] width 170 height 28
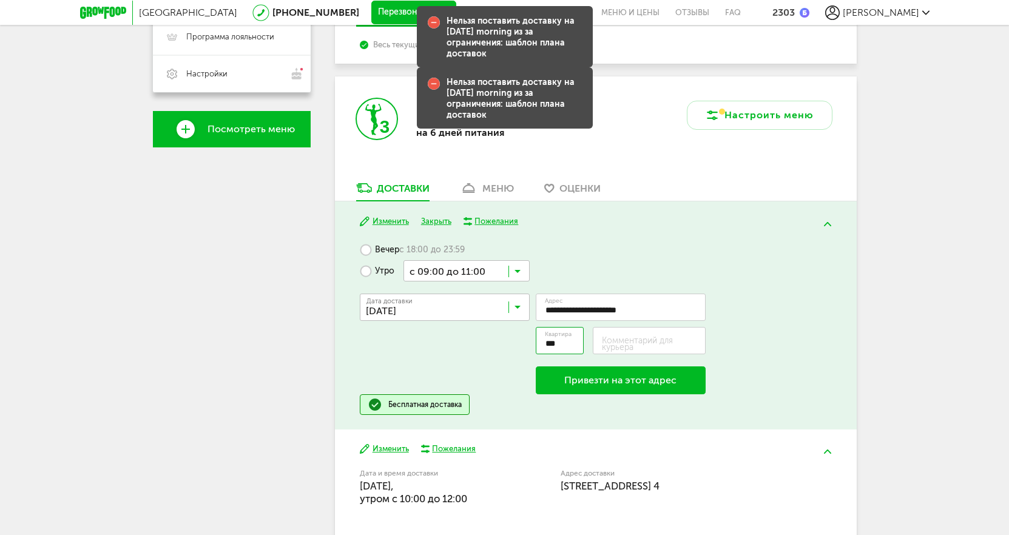
click at [607, 386] on button "Привезти на этот адрес" at bounding box center [621, 381] width 170 height 28
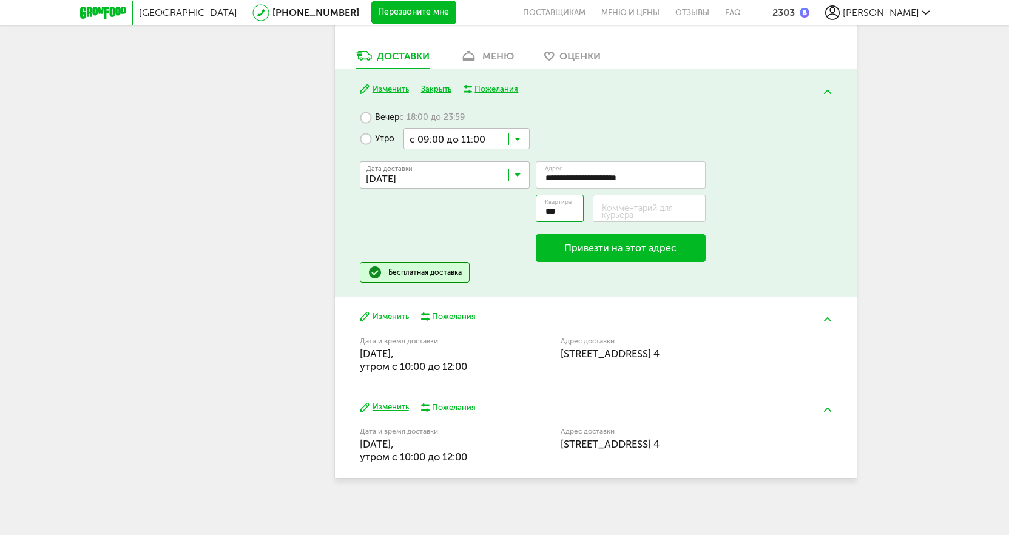
scroll to position [504, 0]
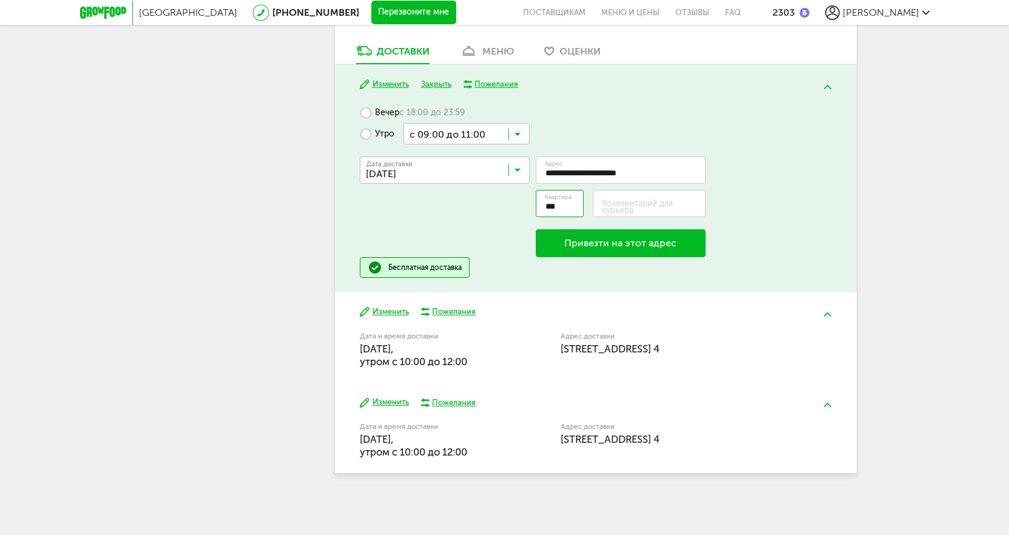
click at [234, 317] on div "Максим Норман +7 (916) 852-01-81 Мои заказы Подписка Мои предпочтения Пригласит…" at bounding box center [232, 63] width 158 height 848
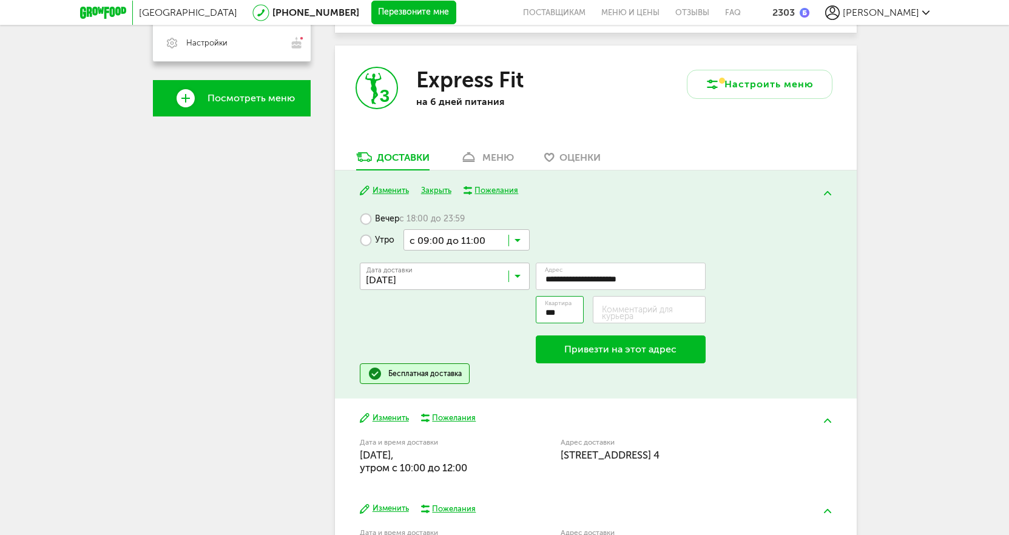
scroll to position [262, 0]
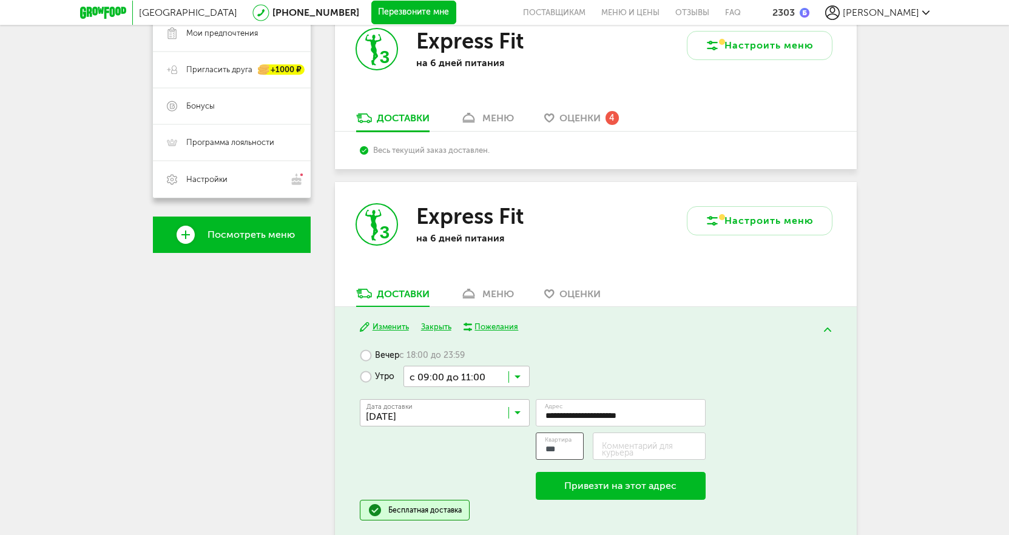
click at [559, 448] on input "***" at bounding box center [560, 446] width 49 height 27
type input "*"
click at [240, 430] on div "Максим Норман +7 (916) 852-01-81 Мои заказы Подписка Мои предпочтения Пригласит…" at bounding box center [232, 306] width 158 height 848
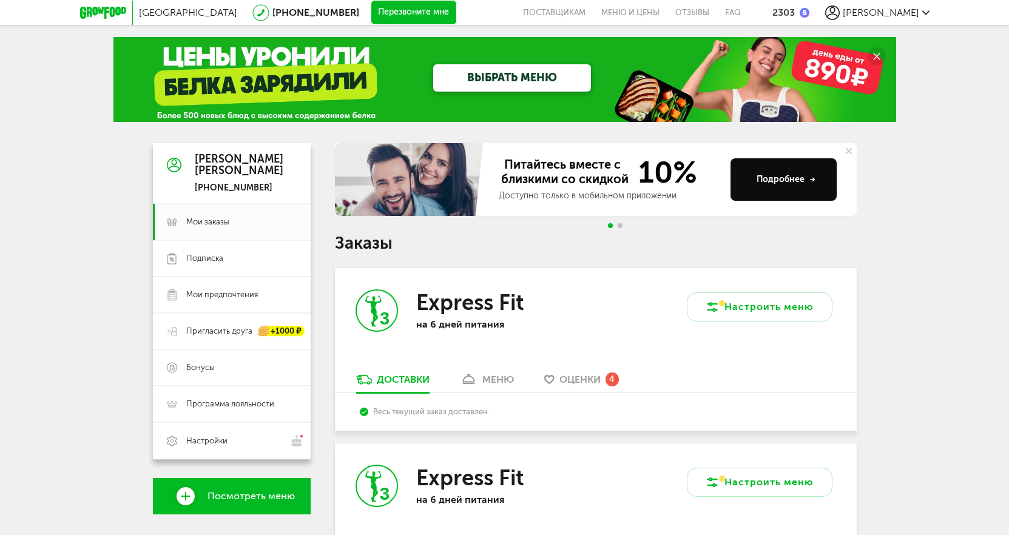
scroll to position [303, 0]
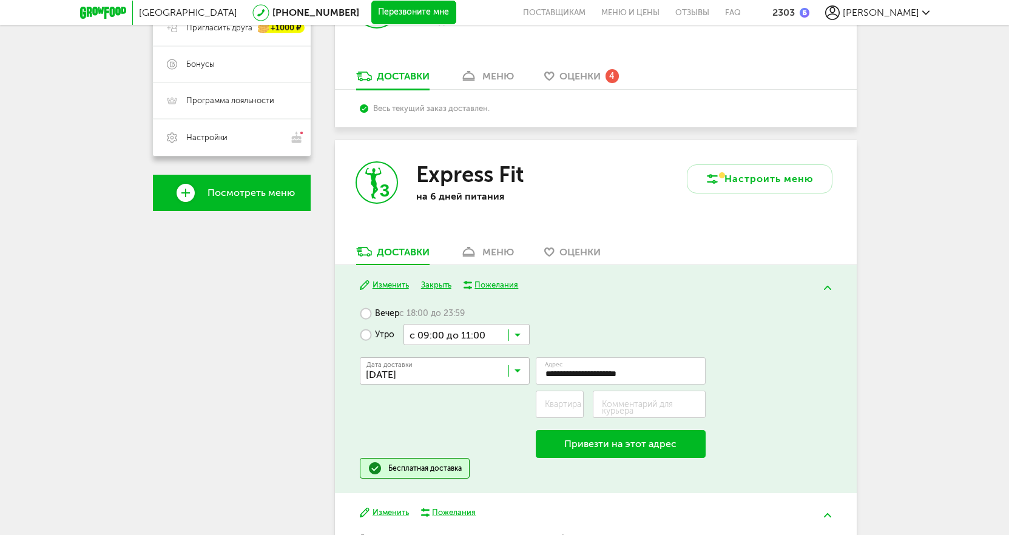
click at [580, 456] on button "Привезти на этот адрес" at bounding box center [621, 444] width 170 height 28
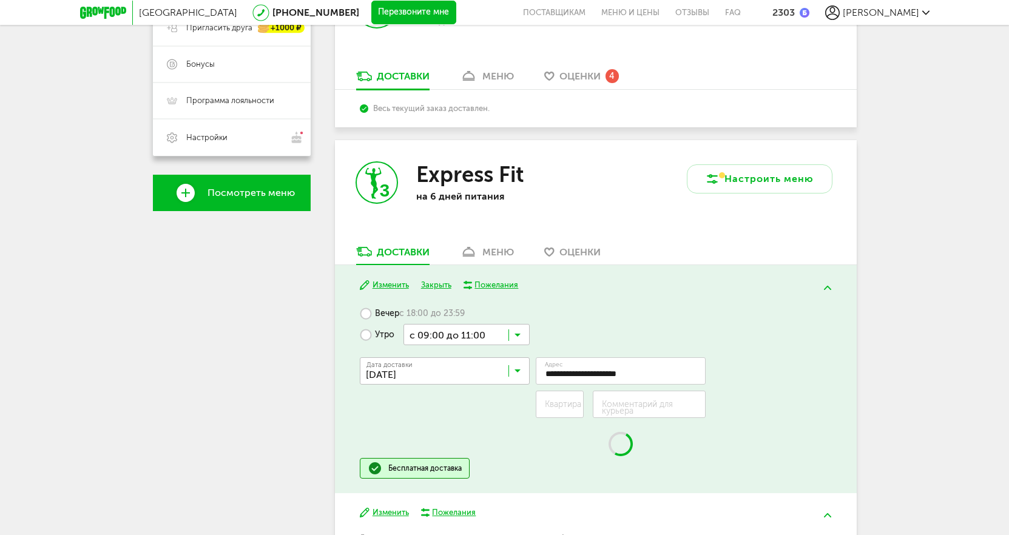
click at [577, 441] on div "**********" at bounding box center [621, 407] width 170 height 101
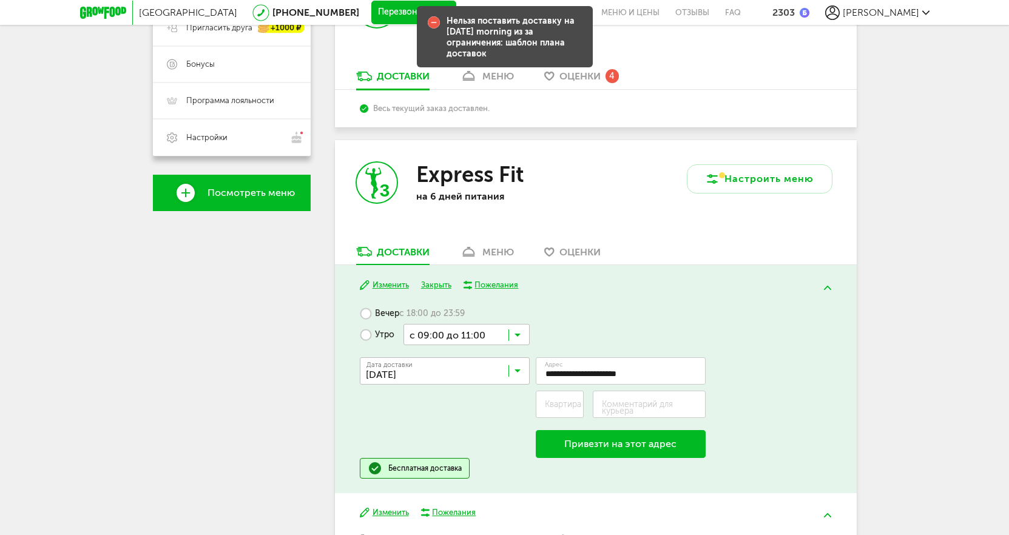
click at [577, 441] on button "Привезти на этот адрес" at bounding box center [621, 444] width 170 height 28
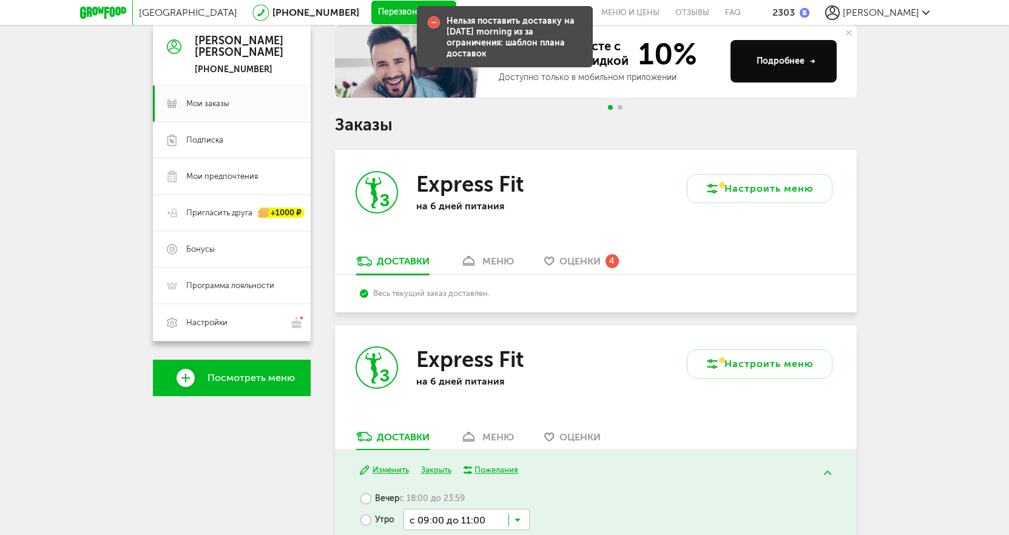
scroll to position [0, 0]
